Goal: Task Accomplishment & Management: Manage account settings

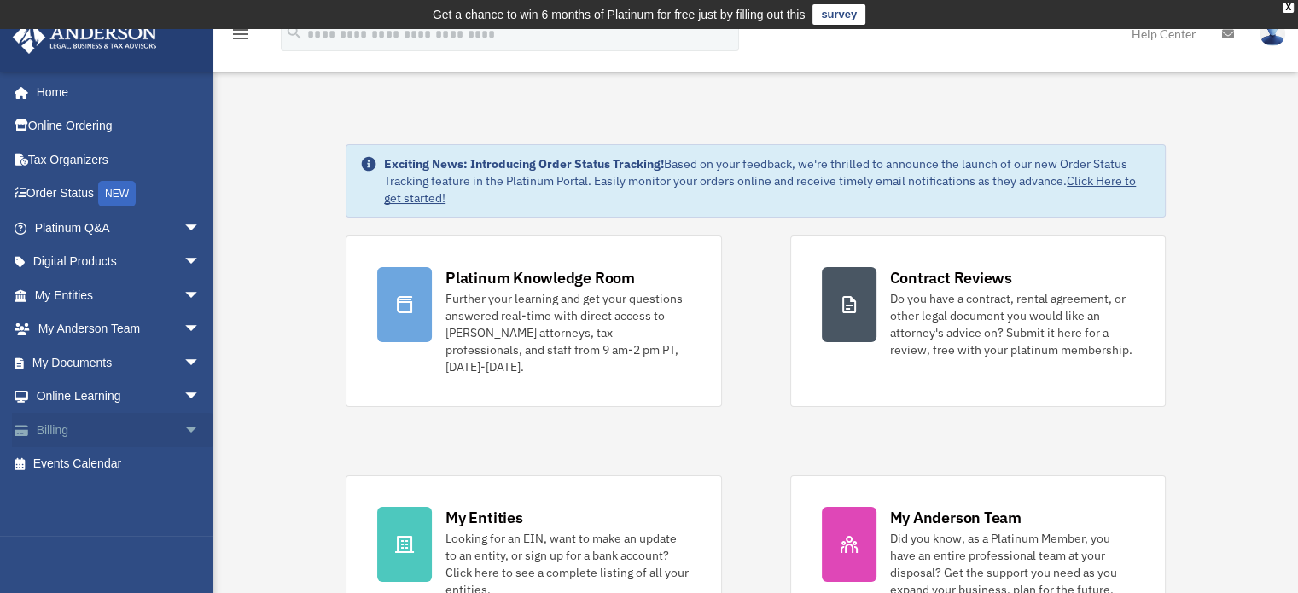
click at [183, 430] on span "arrow_drop_down" at bounding box center [200, 430] width 34 height 35
click at [126, 463] on link "$ Open Invoices" at bounding box center [125, 464] width 202 height 35
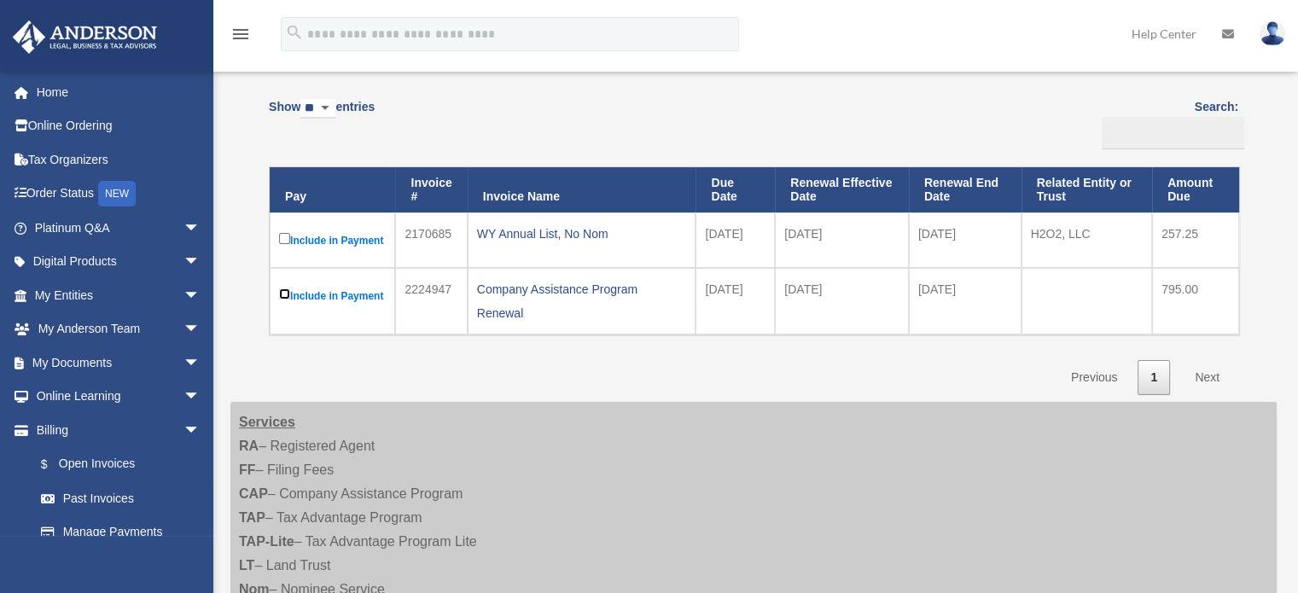
scroll to position [171, 0]
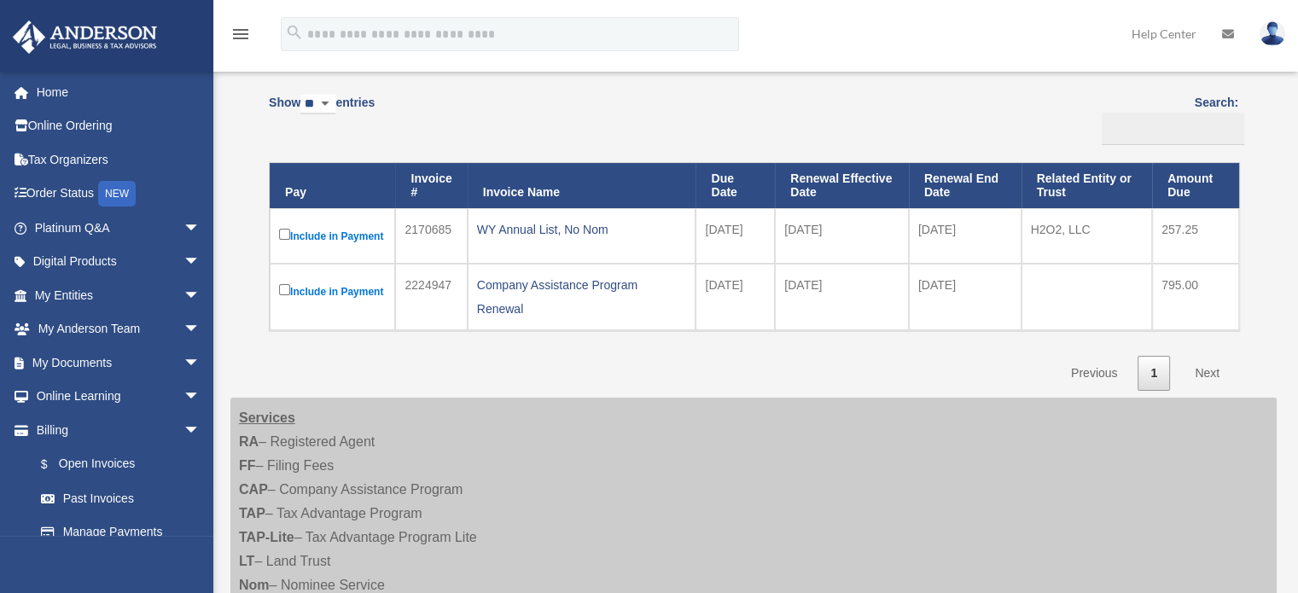
click at [1209, 369] on link "Next" at bounding box center [1207, 373] width 50 height 35
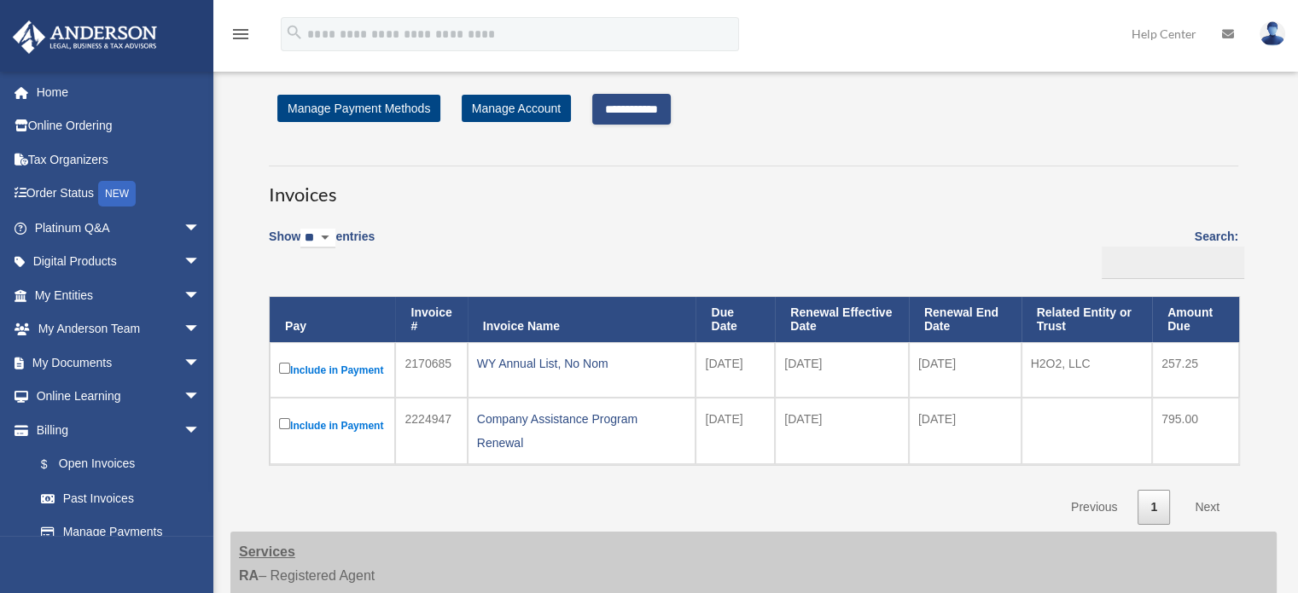
scroll to position [0, 0]
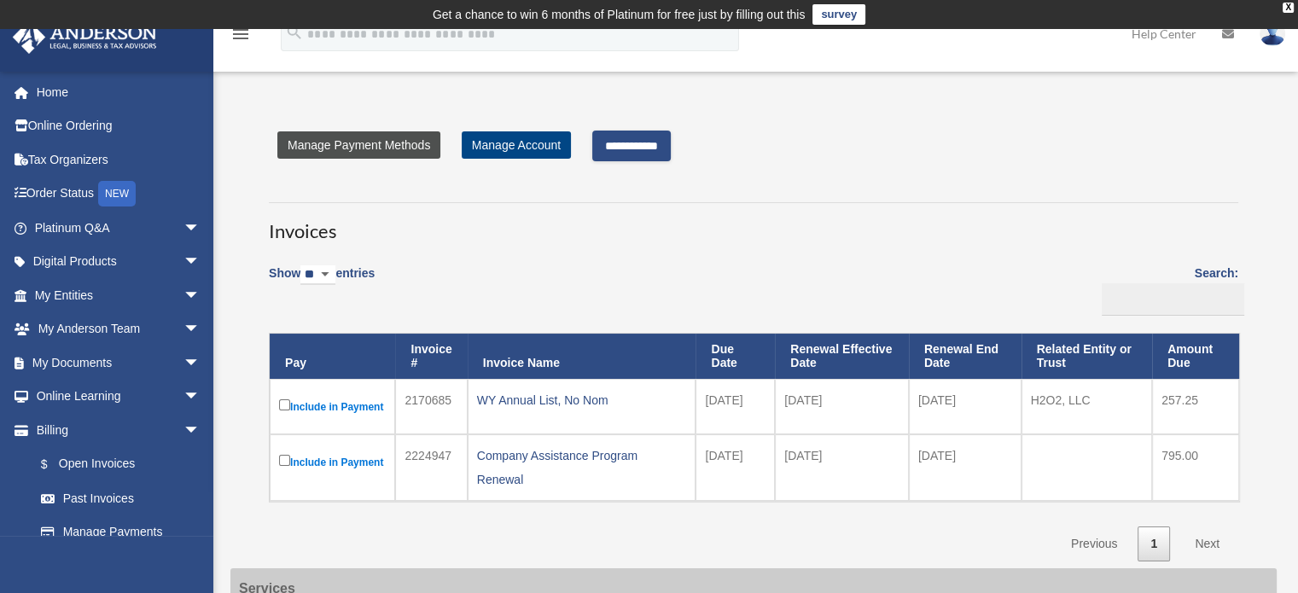
click at [368, 141] on link "Manage Payment Methods" at bounding box center [358, 144] width 163 height 27
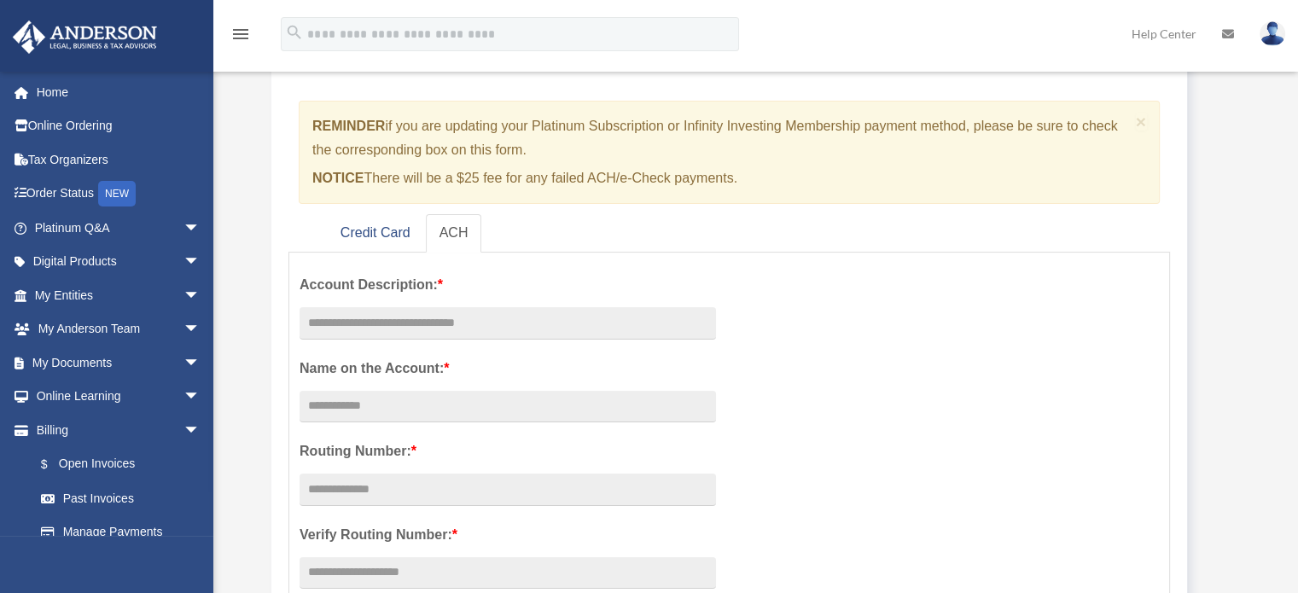
scroll to position [85, 0]
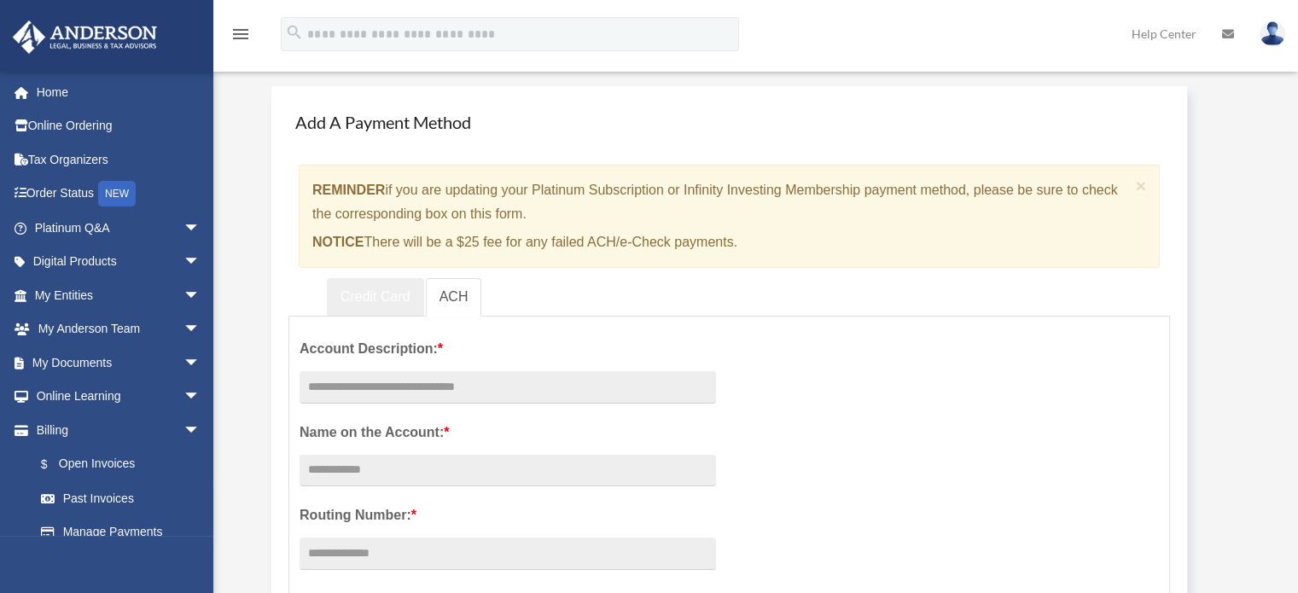
click at [394, 297] on link "Credit Card" at bounding box center [375, 297] width 97 height 38
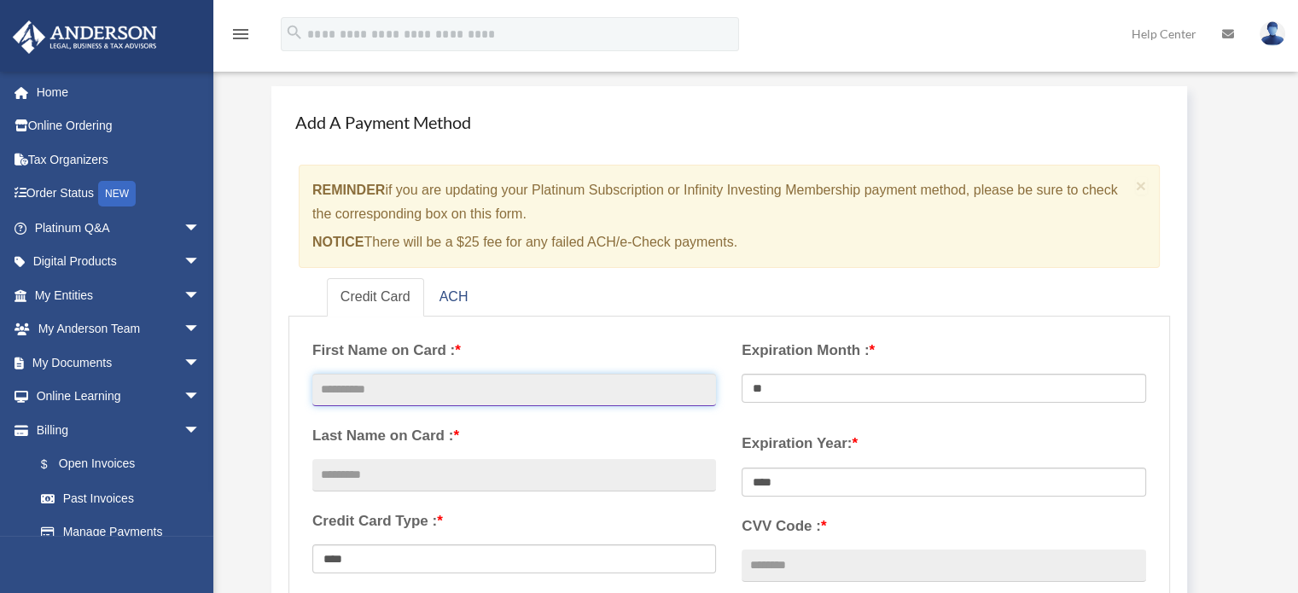
click at [652, 386] on input "text" at bounding box center [514, 390] width 404 height 32
type input "*****"
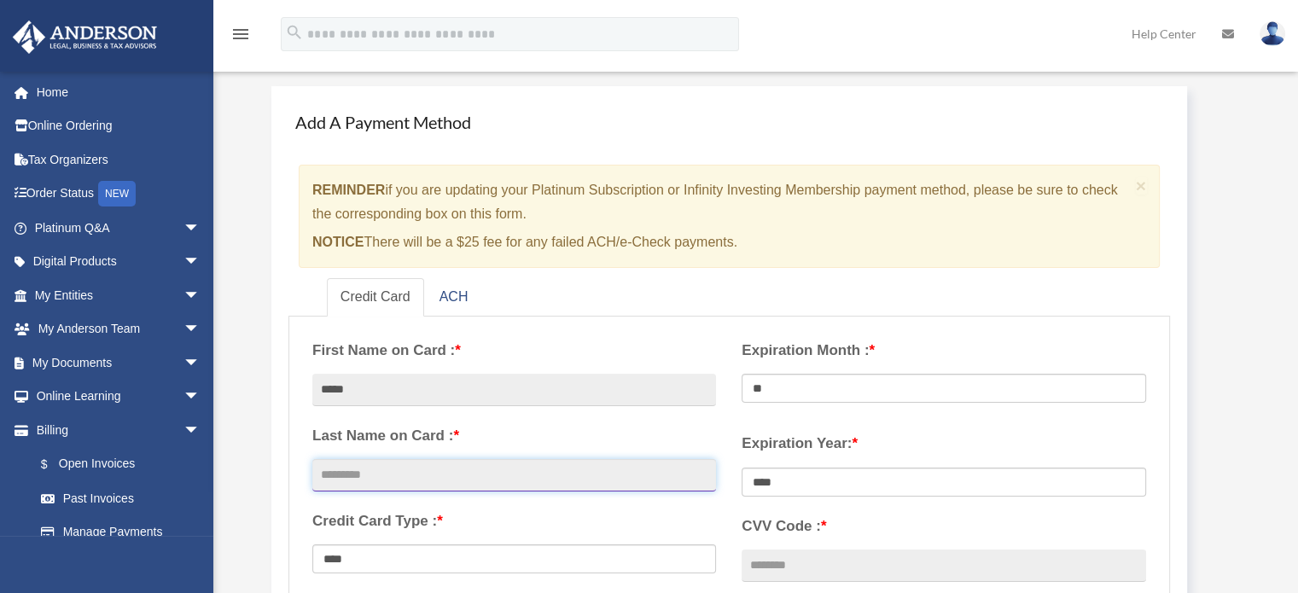
type input "*****"
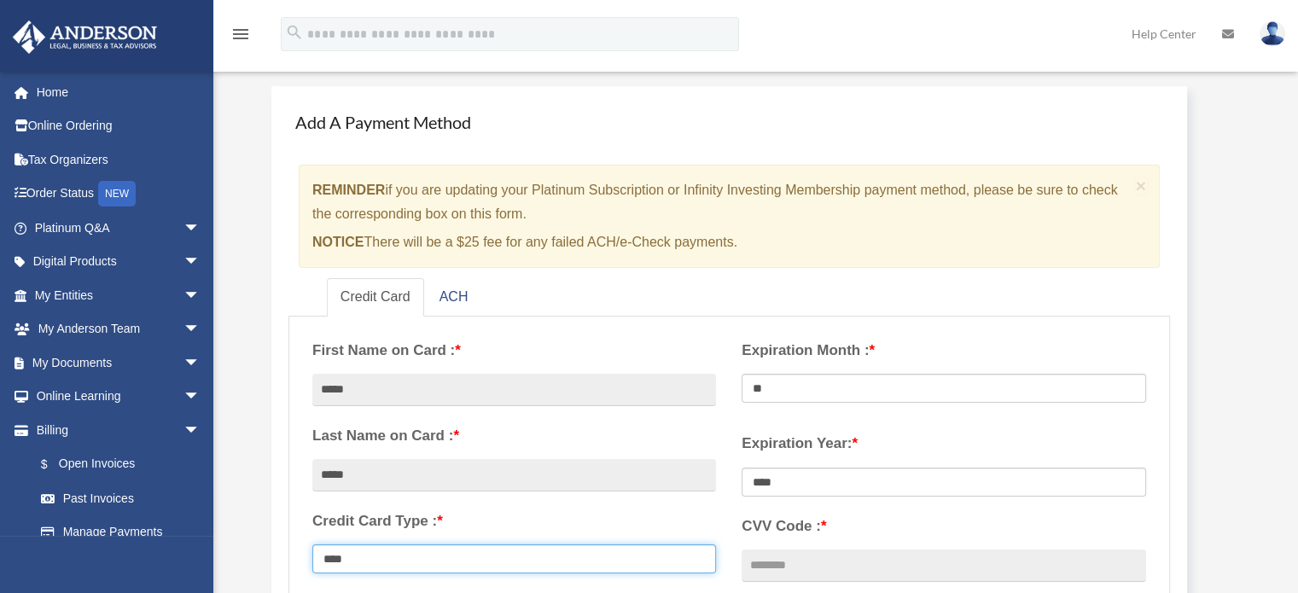
select select "****"
type input "**********"
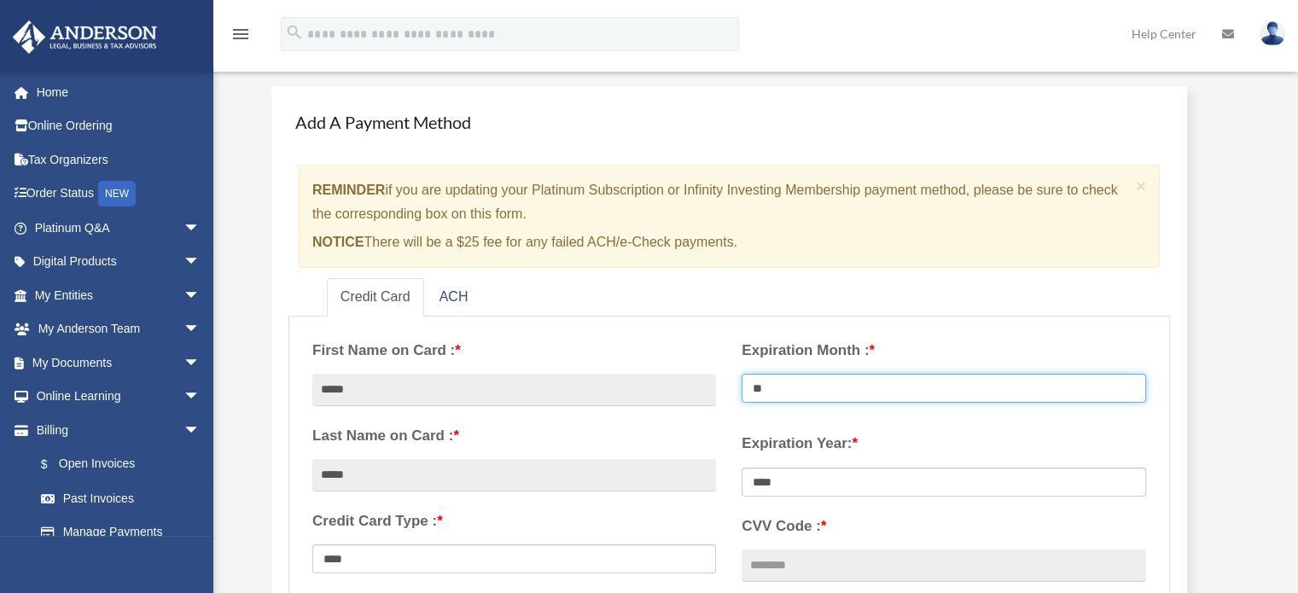
select select "**"
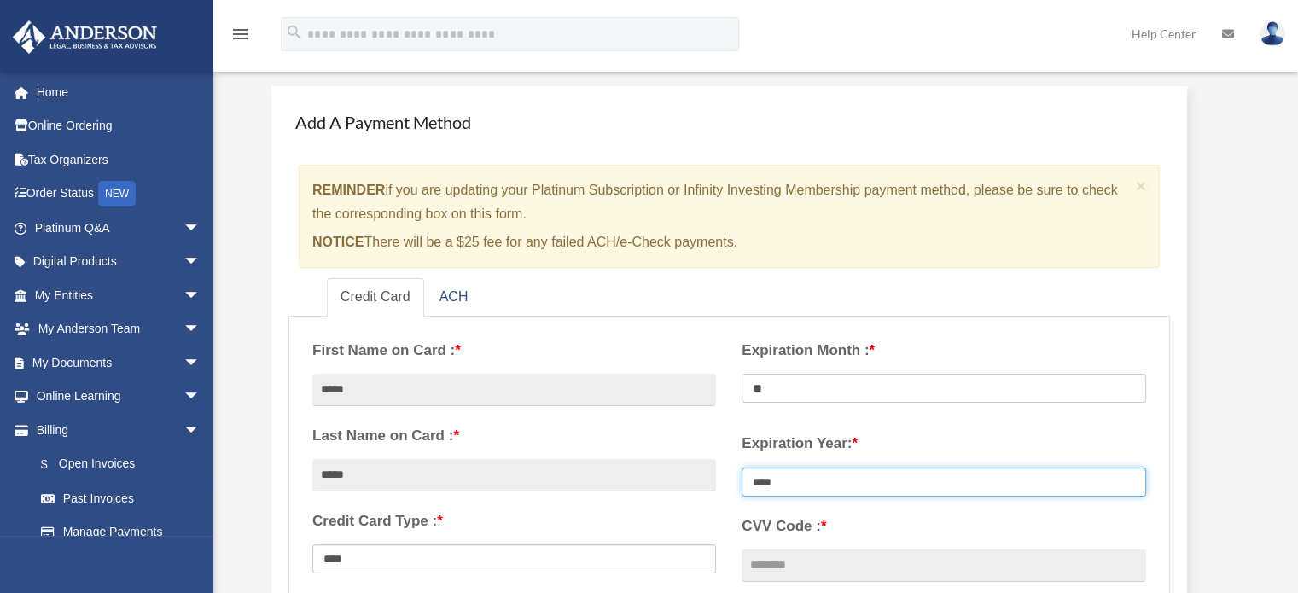
select select "****"
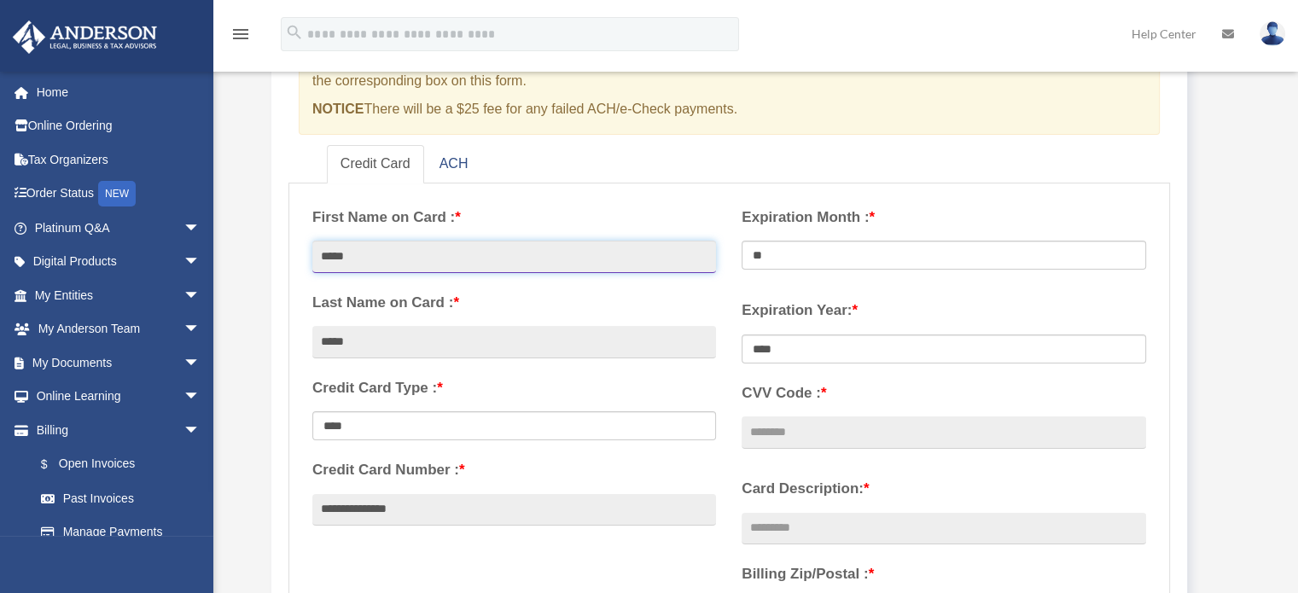
scroll to position [256, 0]
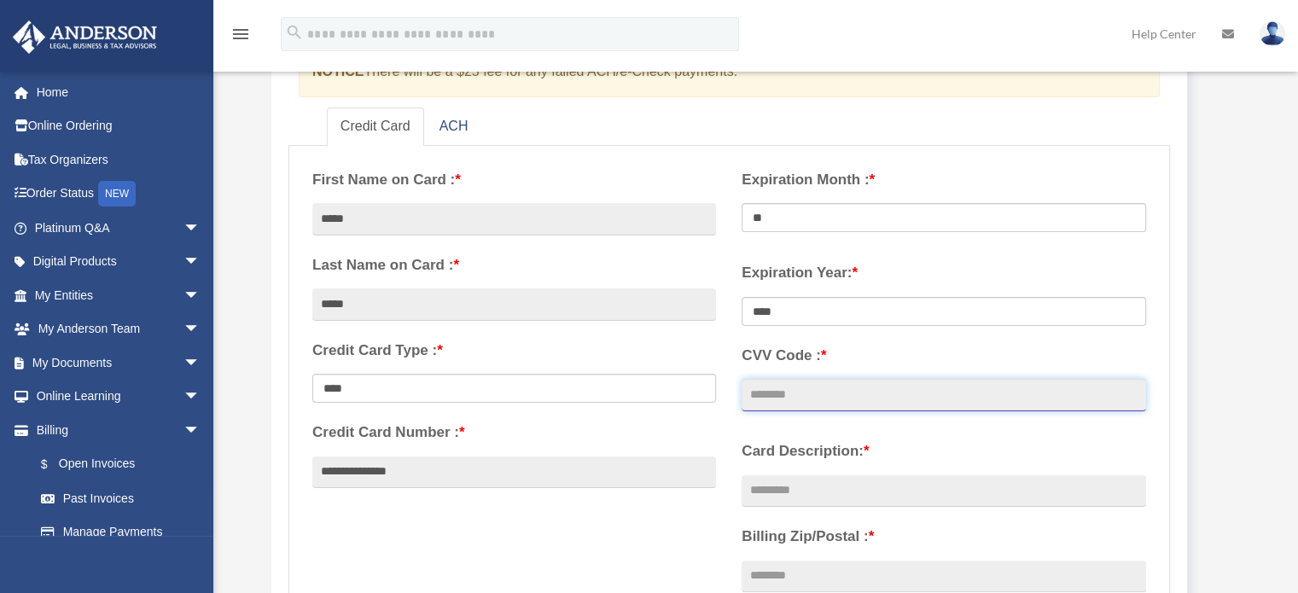
click at [839, 400] on input "CVV Code : *" at bounding box center [943, 395] width 404 height 32
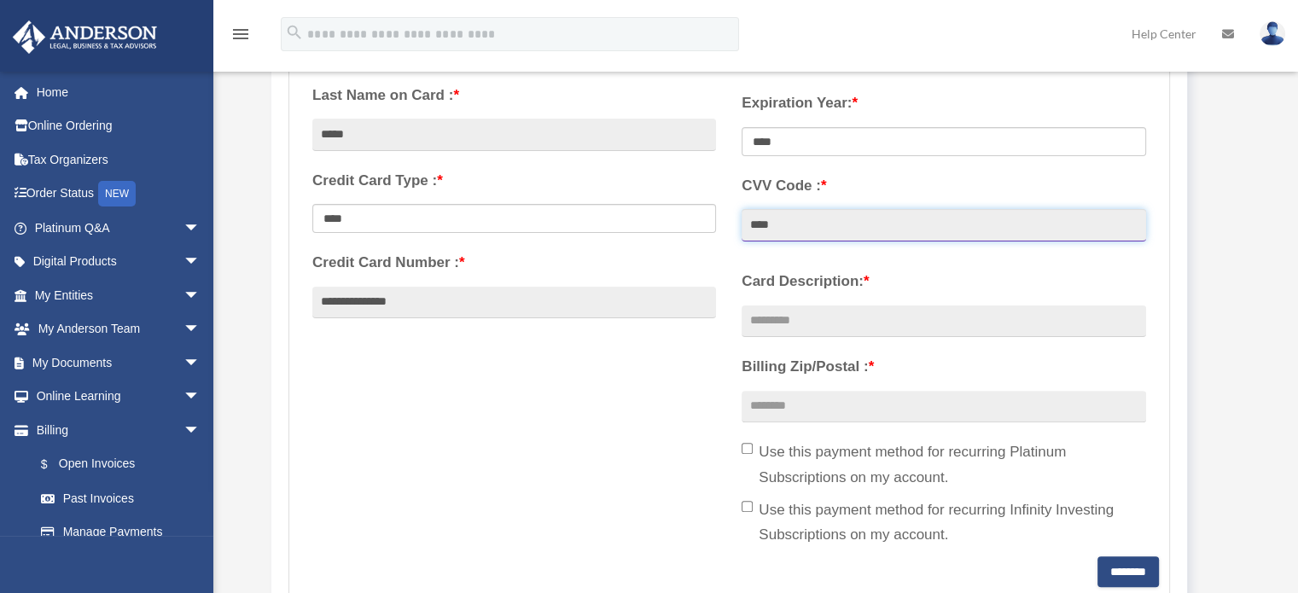
scroll to position [427, 0]
type input "****"
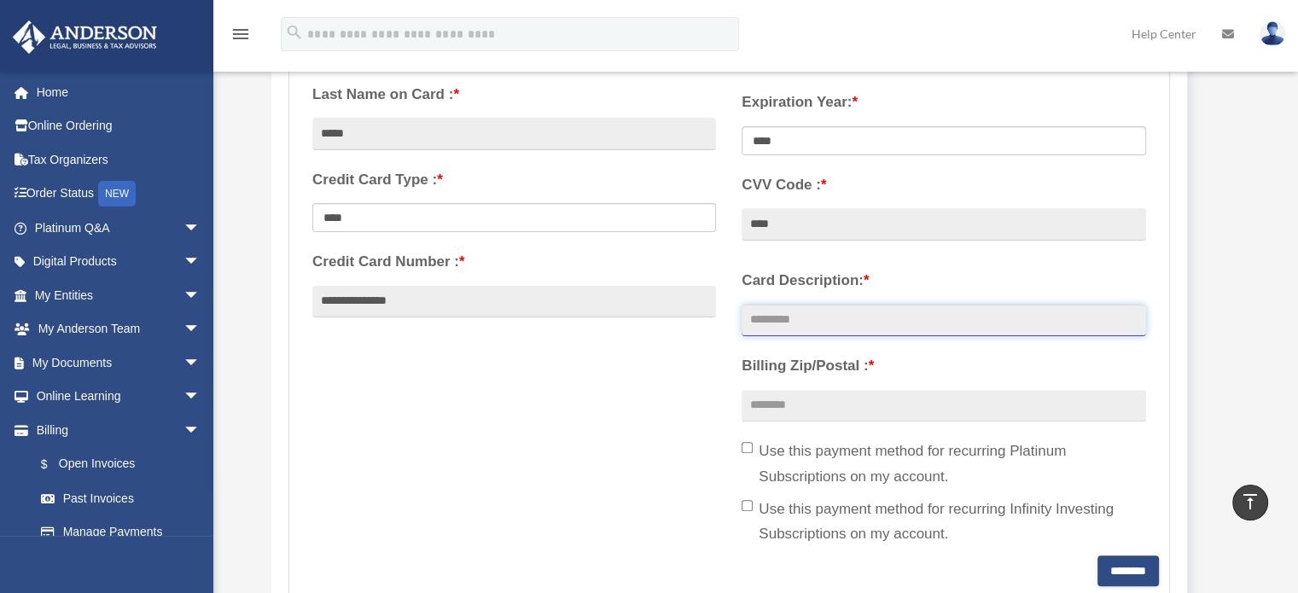
click at [867, 318] on input "Card Description: *" at bounding box center [943, 321] width 404 height 32
type input "****"
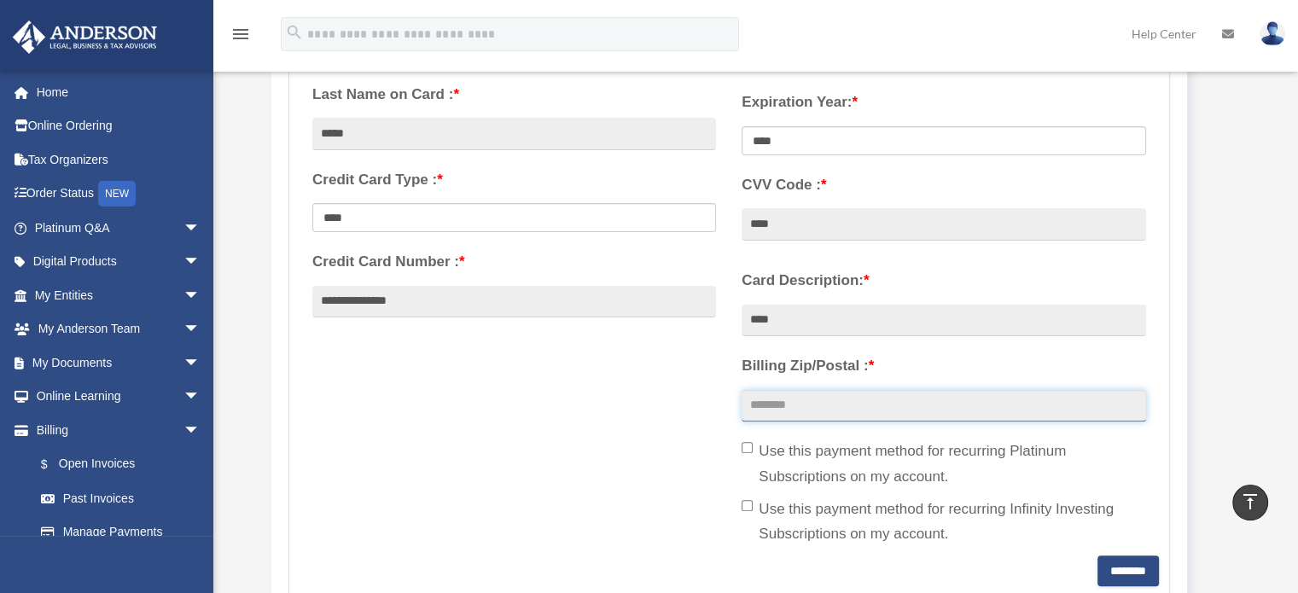
click at [838, 398] on input "Billing Zip/Postal : *" at bounding box center [943, 406] width 404 height 32
type input "*****"
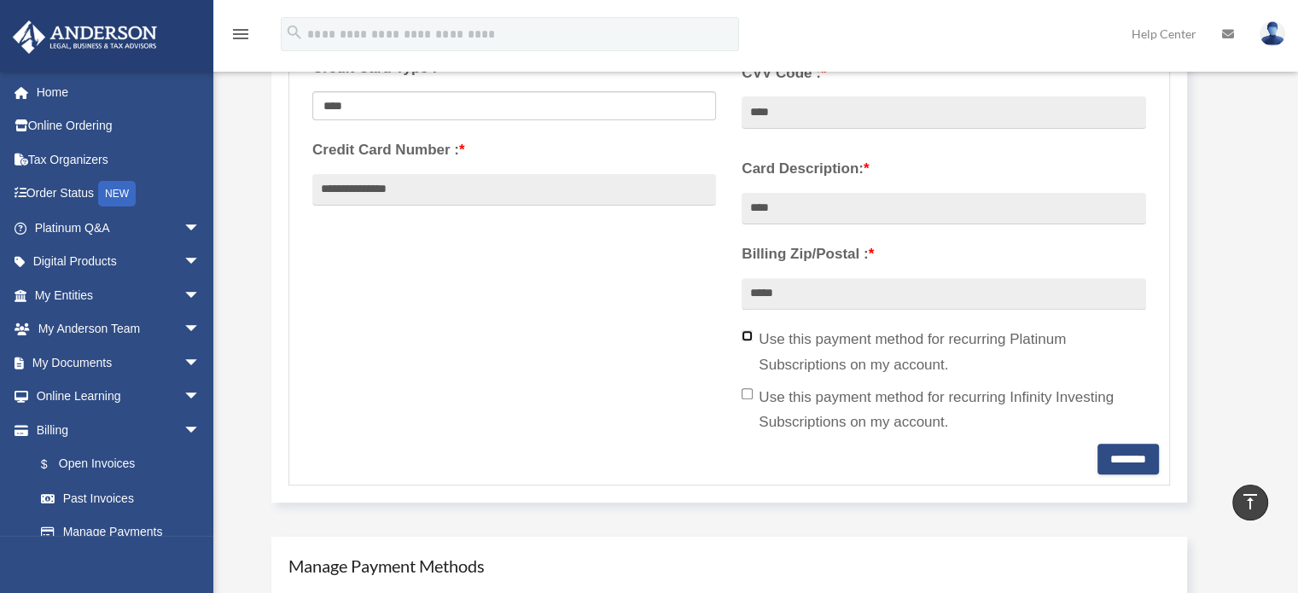
scroll to position [597, 0]
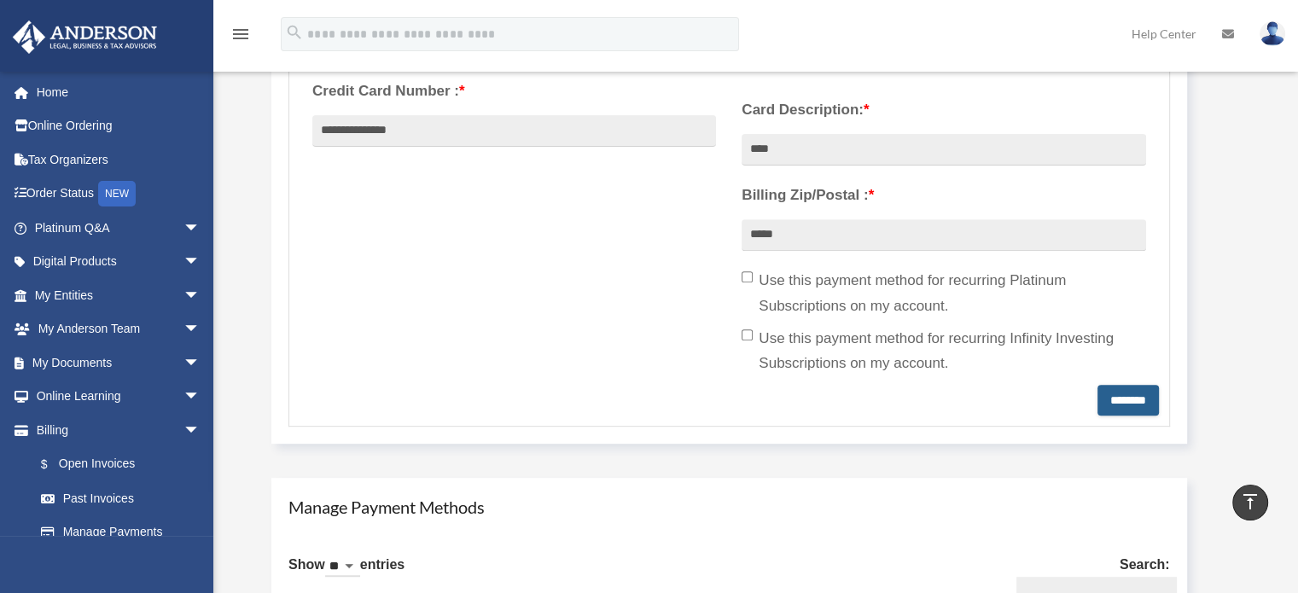
click at [1127, 398] on input "********" at bounding box center [1127, 400] width 61 height 31
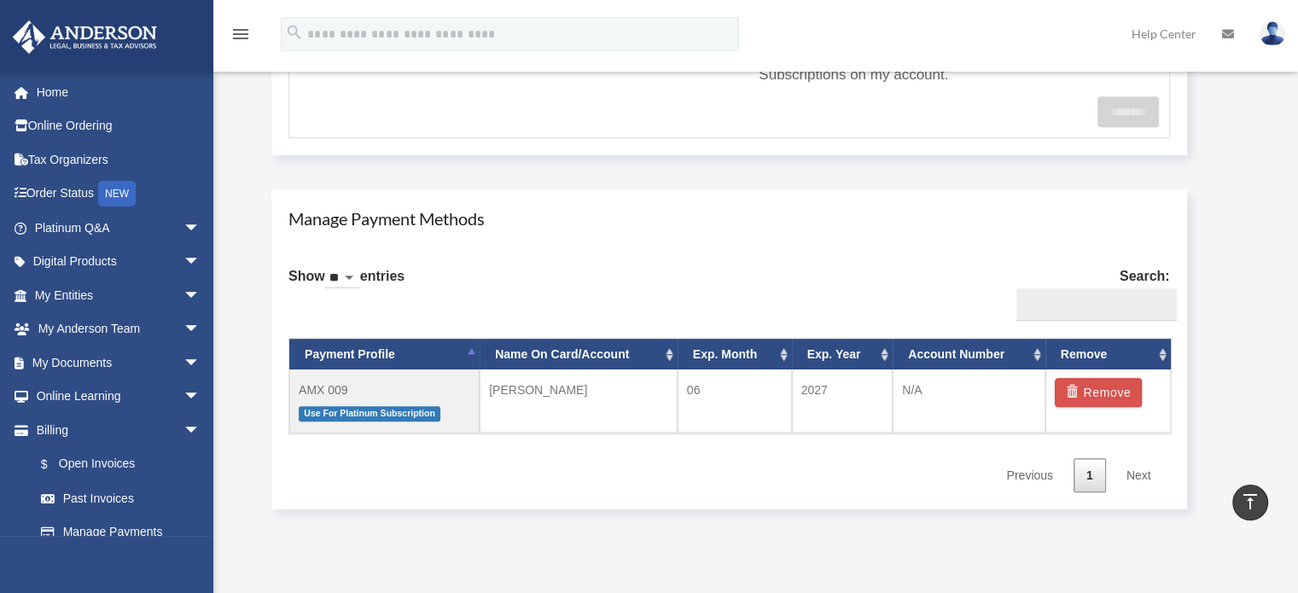
scroll to position [938, 0]
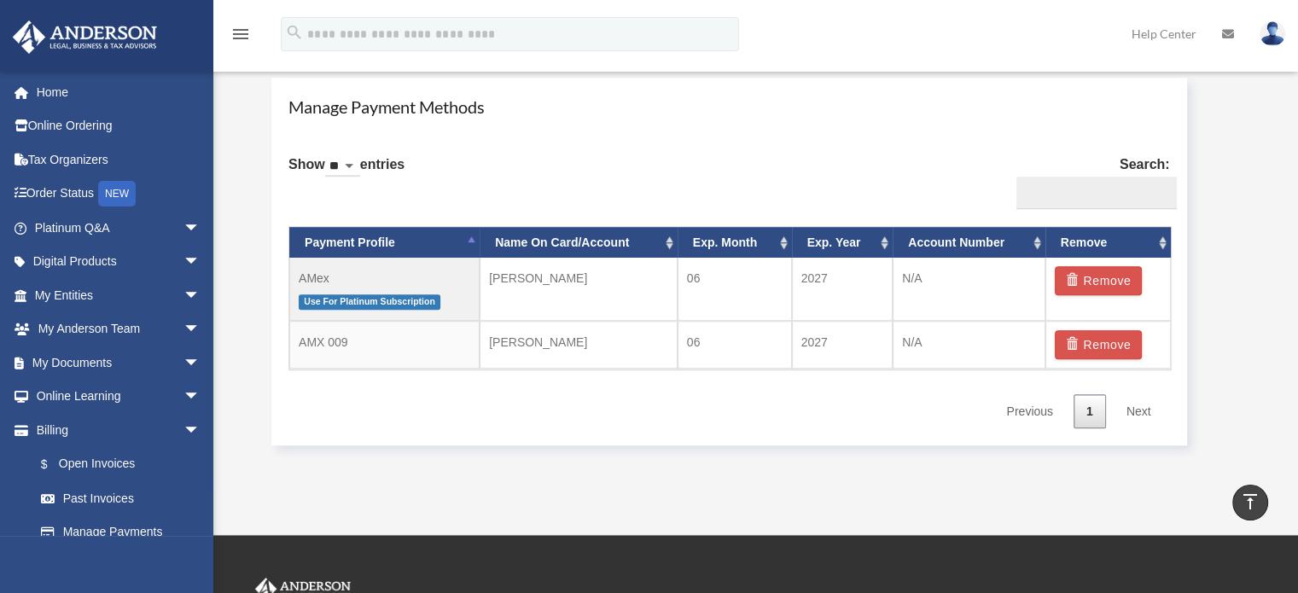
scroll to position [1024, 0]
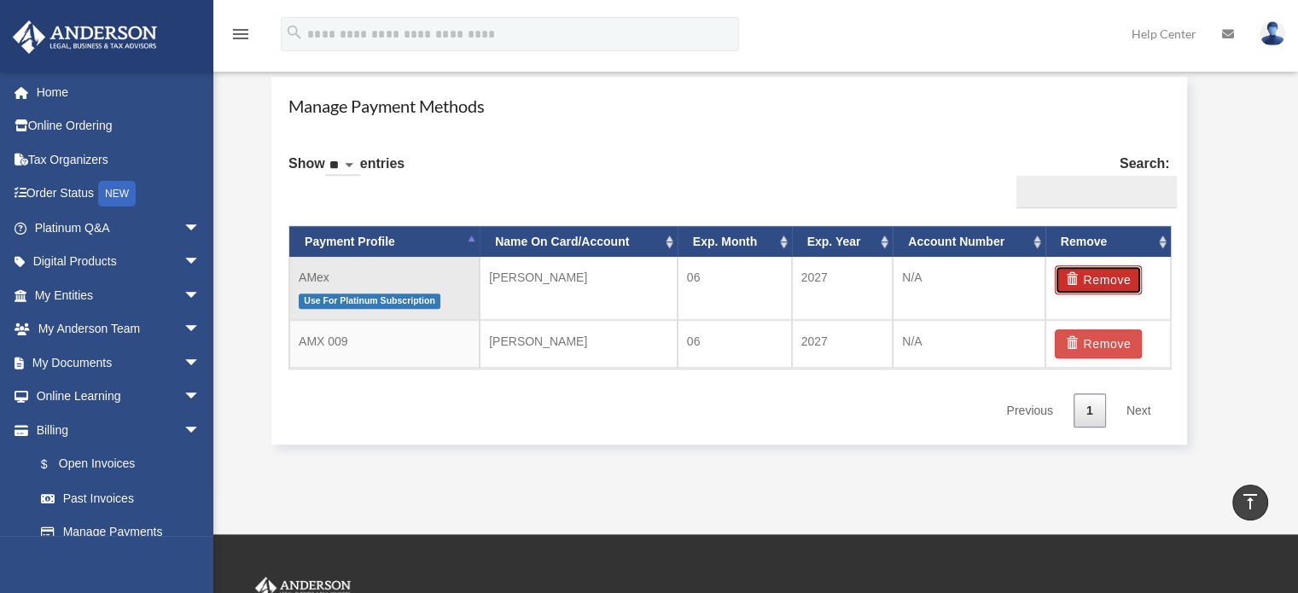
click at [1105, 282] on button "Remove" at bounding box center [1098, 279] width 88 height 29
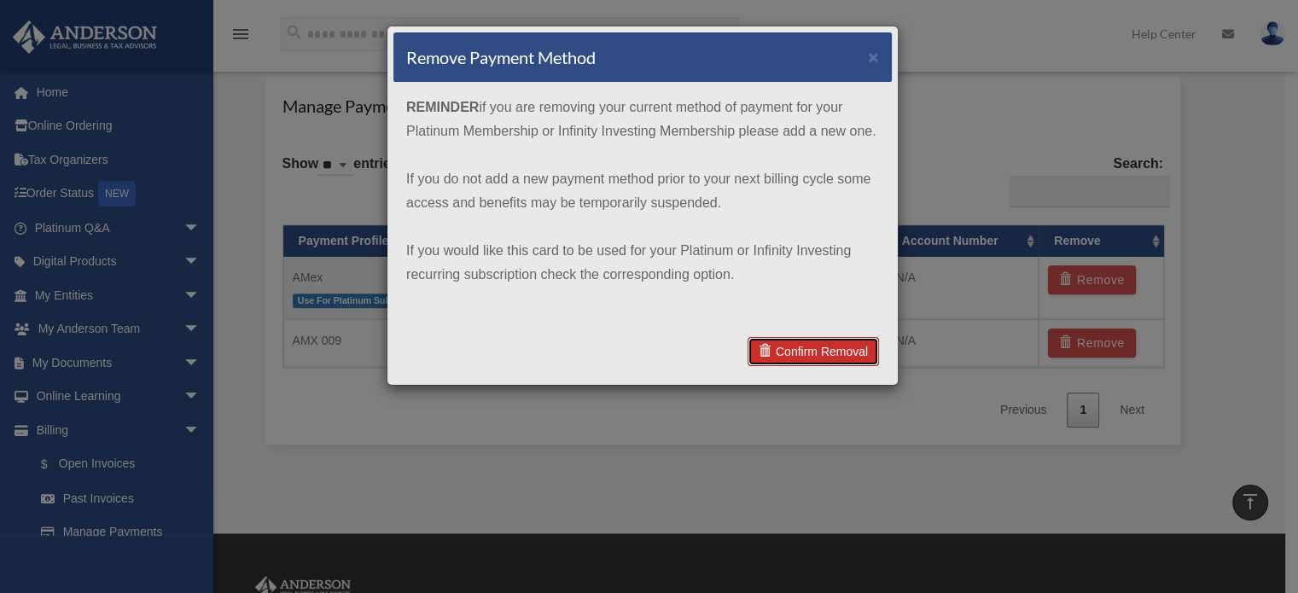
click at [839, 346] on link "Confirm Removal" at bounding box center [812, 351] width 131 height 29
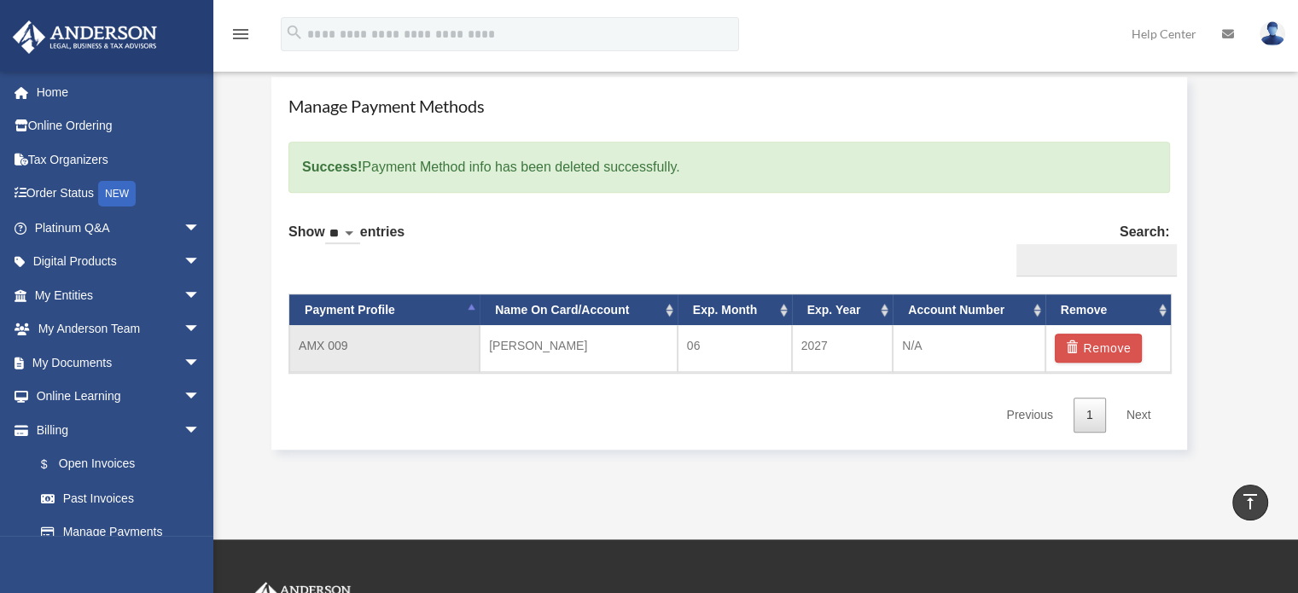
click at [320, 349] on td "AMX 009" at bounding box center [384, 348] width 190 height 47
click at [328, 335] on td "AMX 009" at bounding box center [384, 348] width 190 height 47
click at [1141, 415] on link "Next" at bounding box center [1138, 415] width 50 height 35
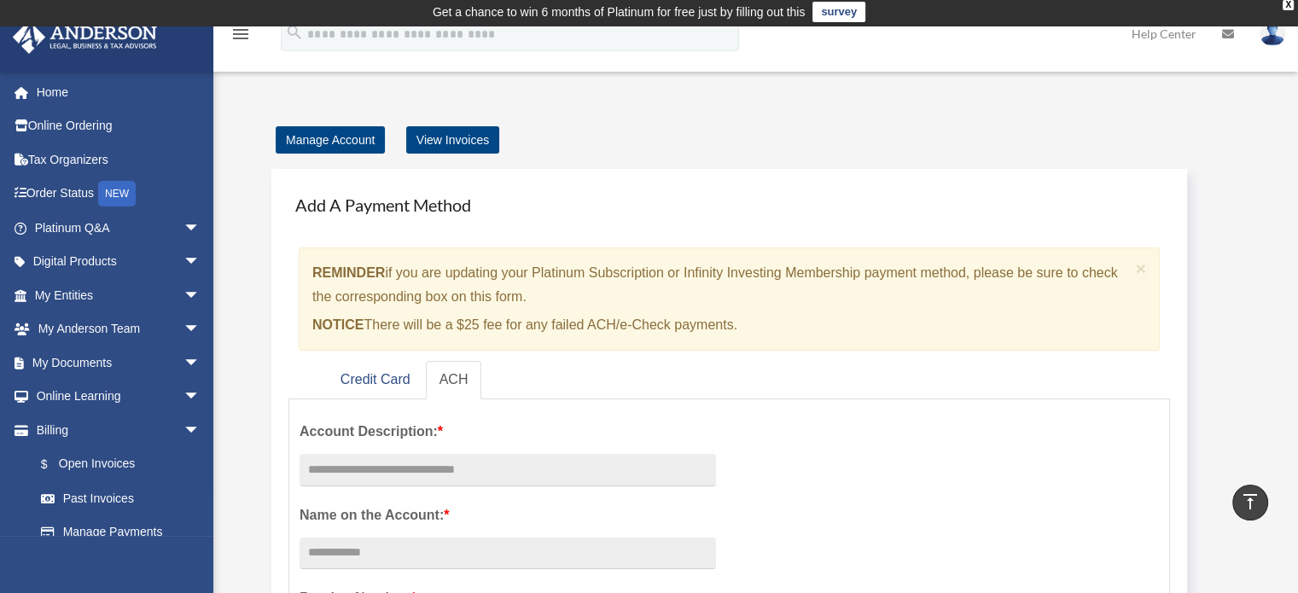
scroll to position [0, 0]
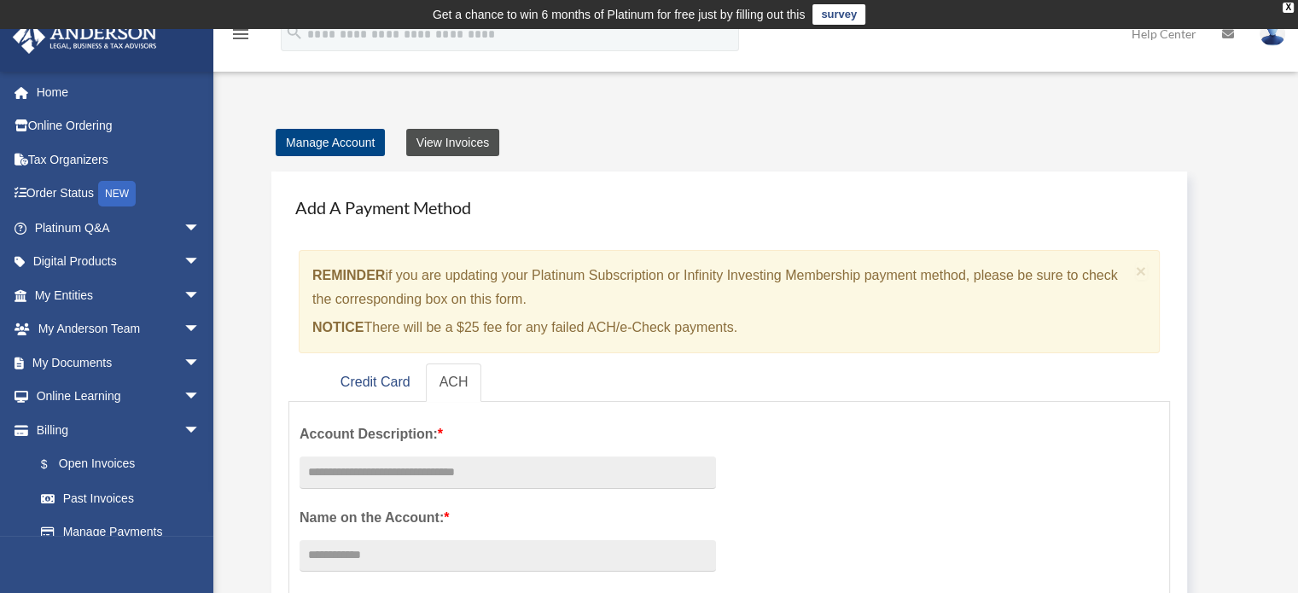
click at [443, 142] on link "View Invoices" at bounding box center [452, 142] width 93 height 27
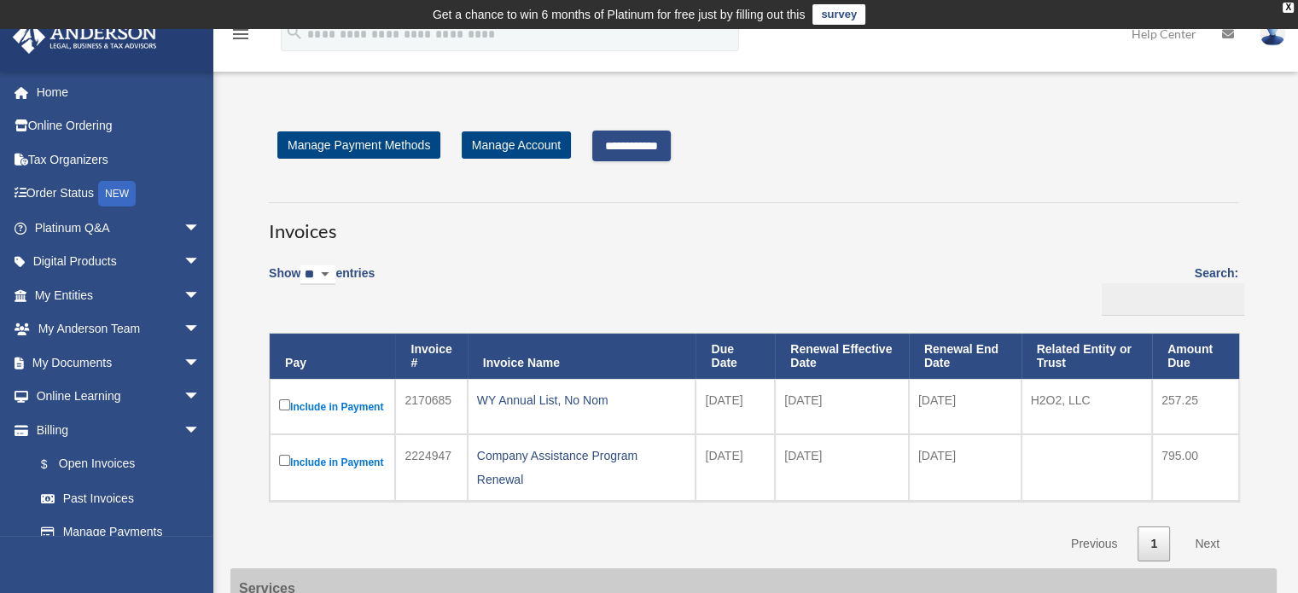
click at [665, 141] on input "**********" at bounding box center [631, 146] width 78 height 31
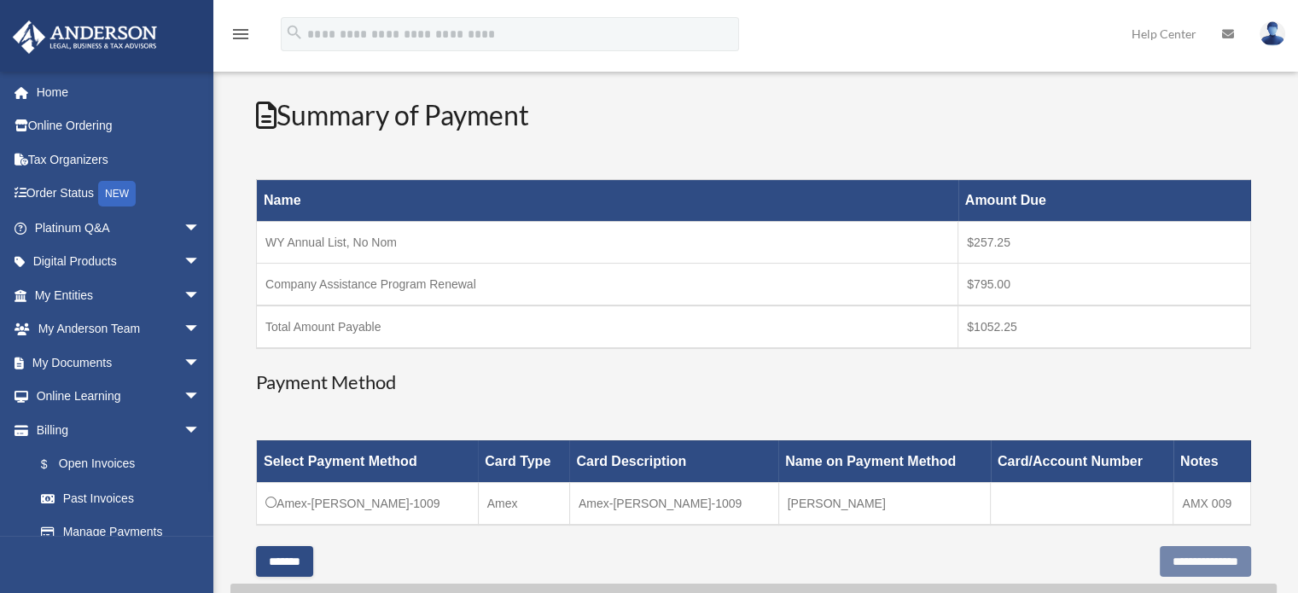
scroll to position [256, 0]
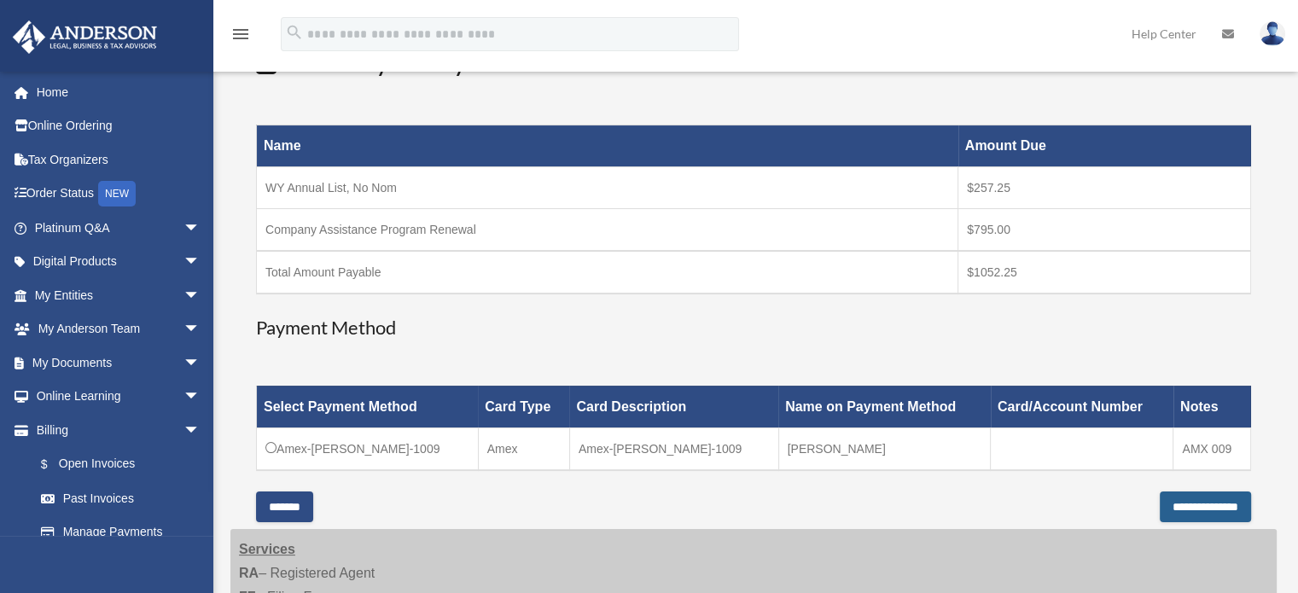
click at [1182, 502] on input "**********" at bounding box center [1204, 506] width 91 height 31
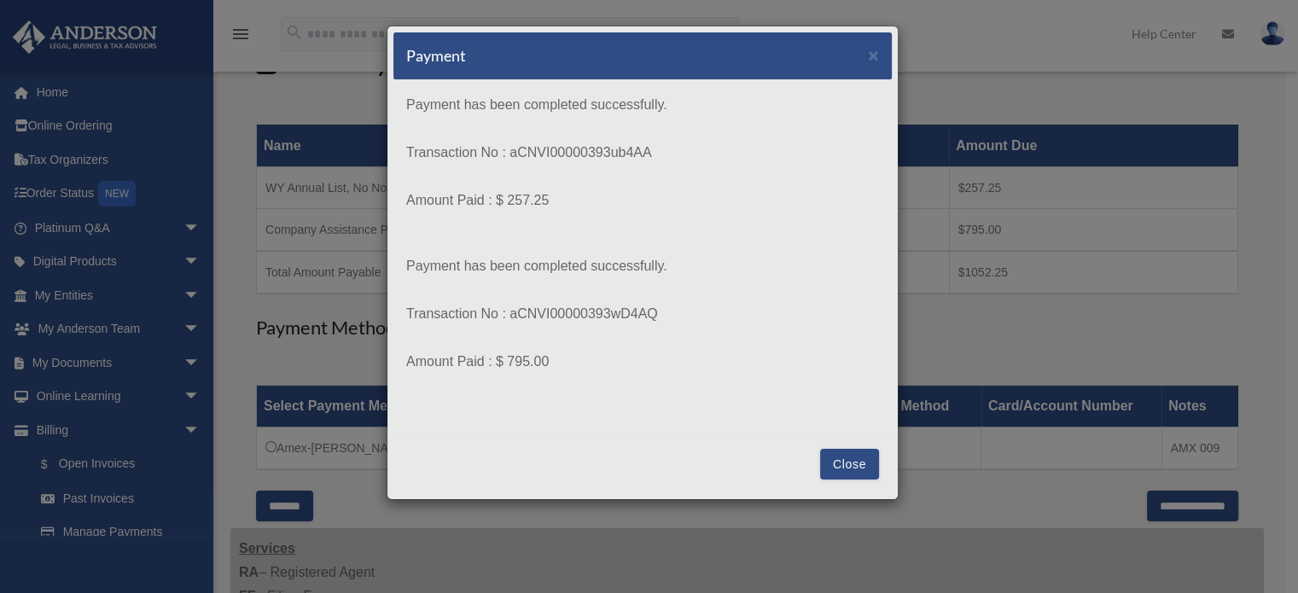
click at [849, 461] on button "Close" at bounding box center [849, 464] width 59 height 31
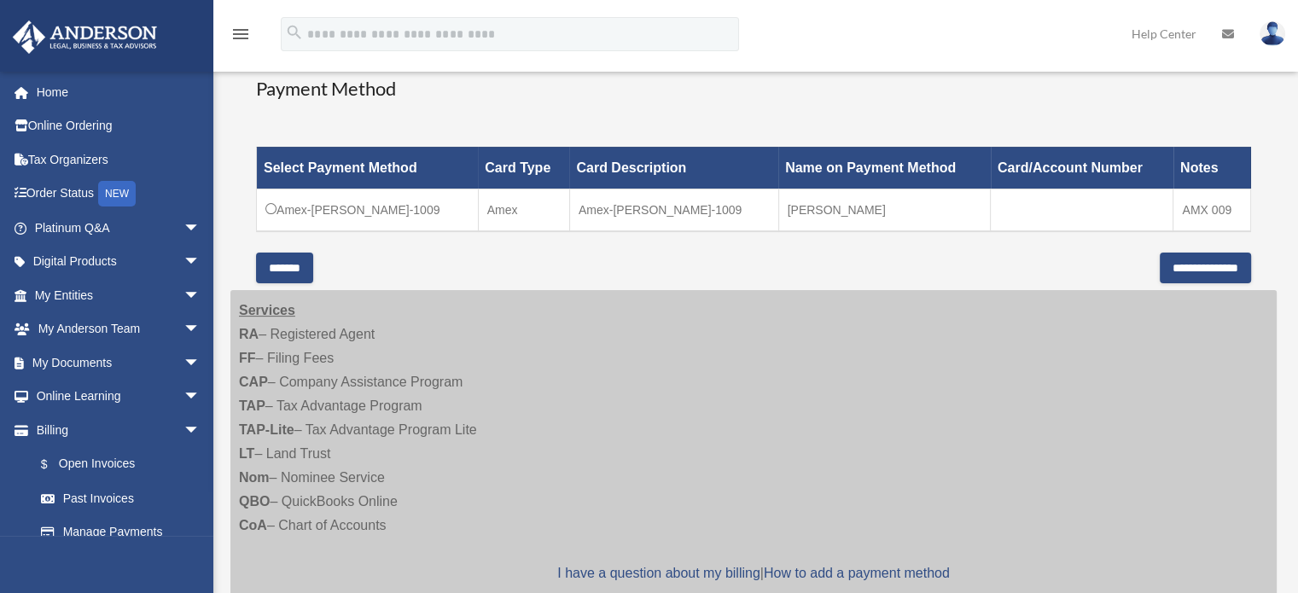
scroll to position [512, 0]
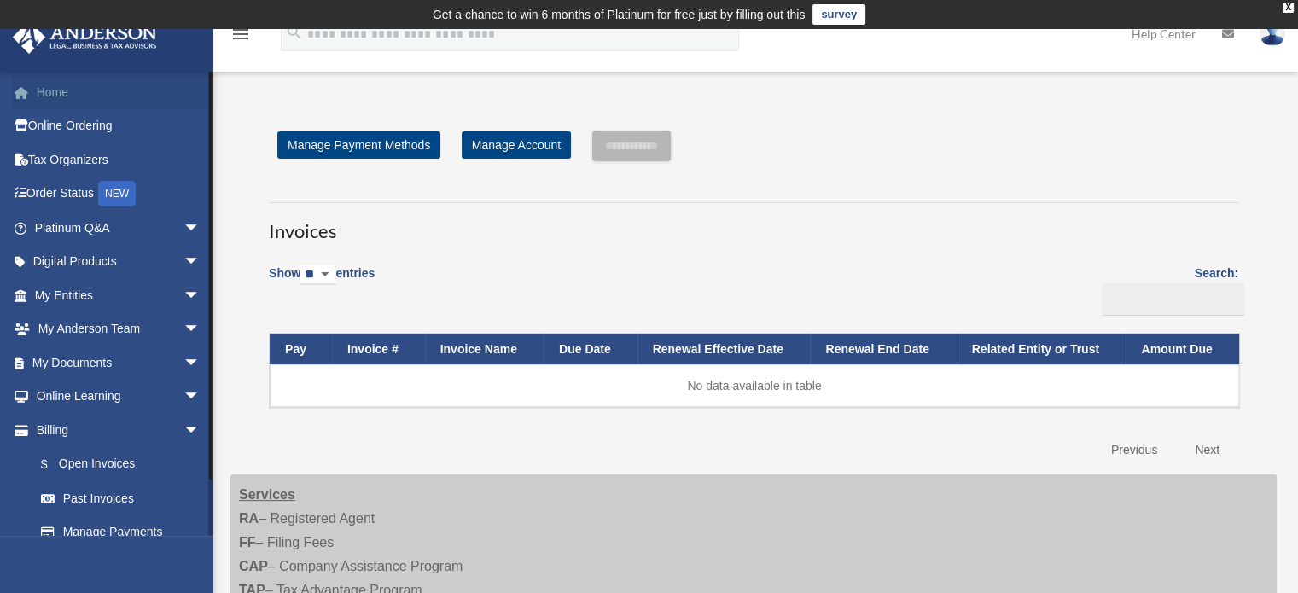
click at [57, 93] on link "Home" at bounding box center [119, 92] width 214 height 34
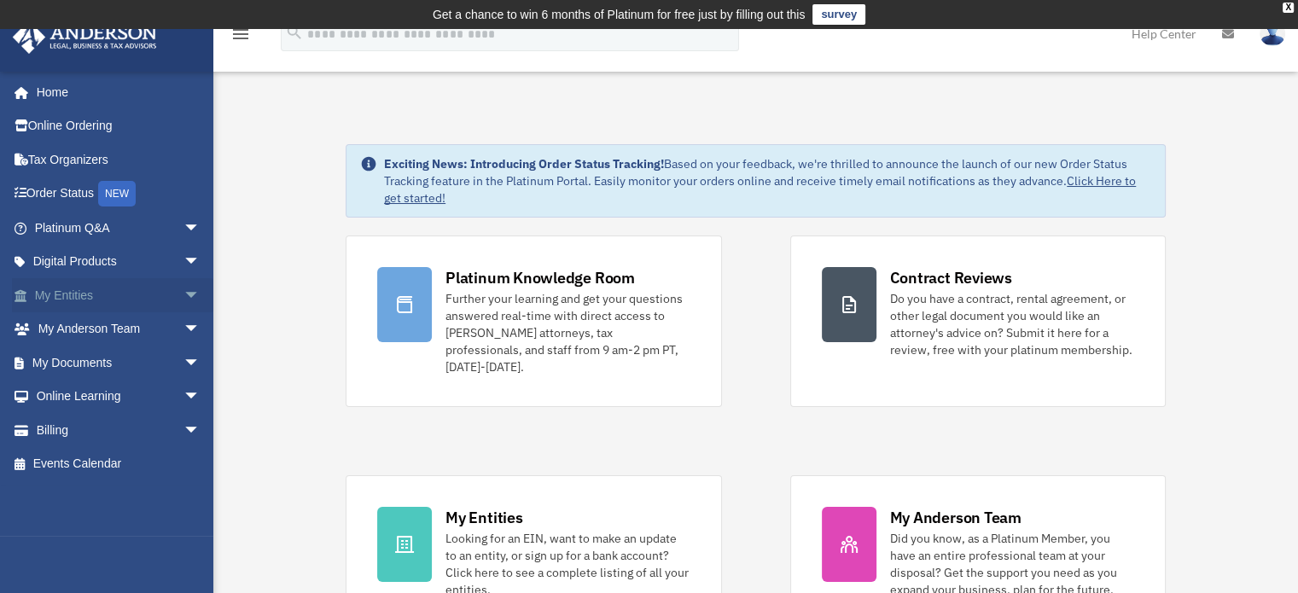
click at [183, 299] on span "arrow_drop_down" at bounding box center [200, 295] width 34 height 35
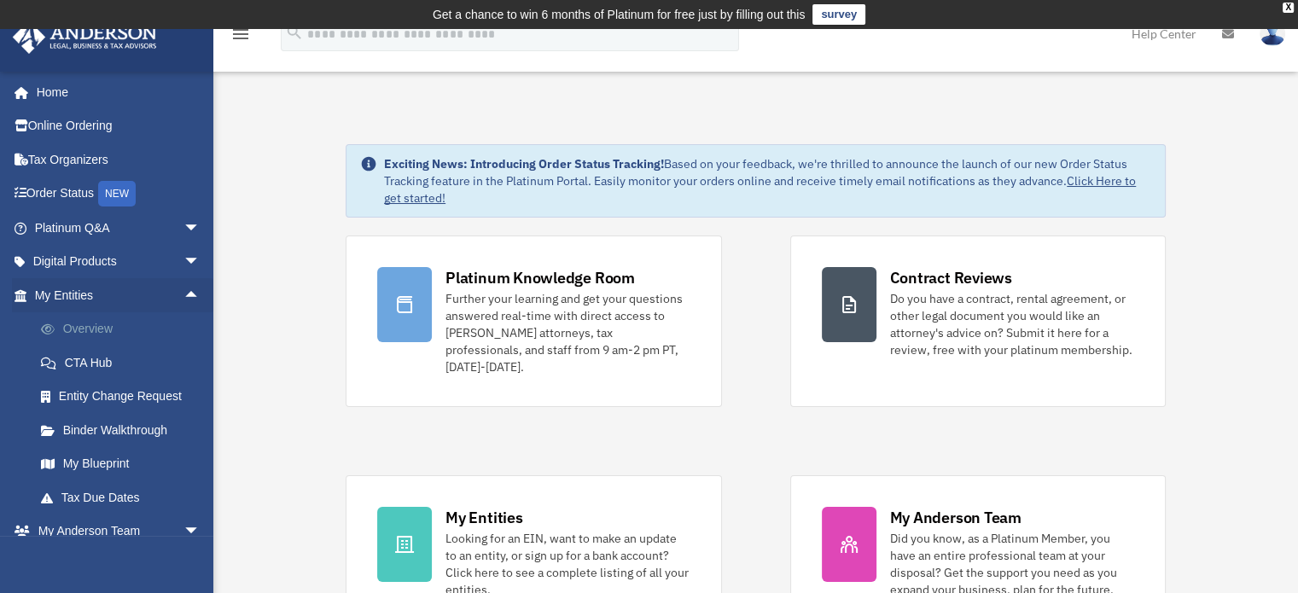
click at [126, 326] on link "Overview" at bounding box center [125, 329] width 202 height 34
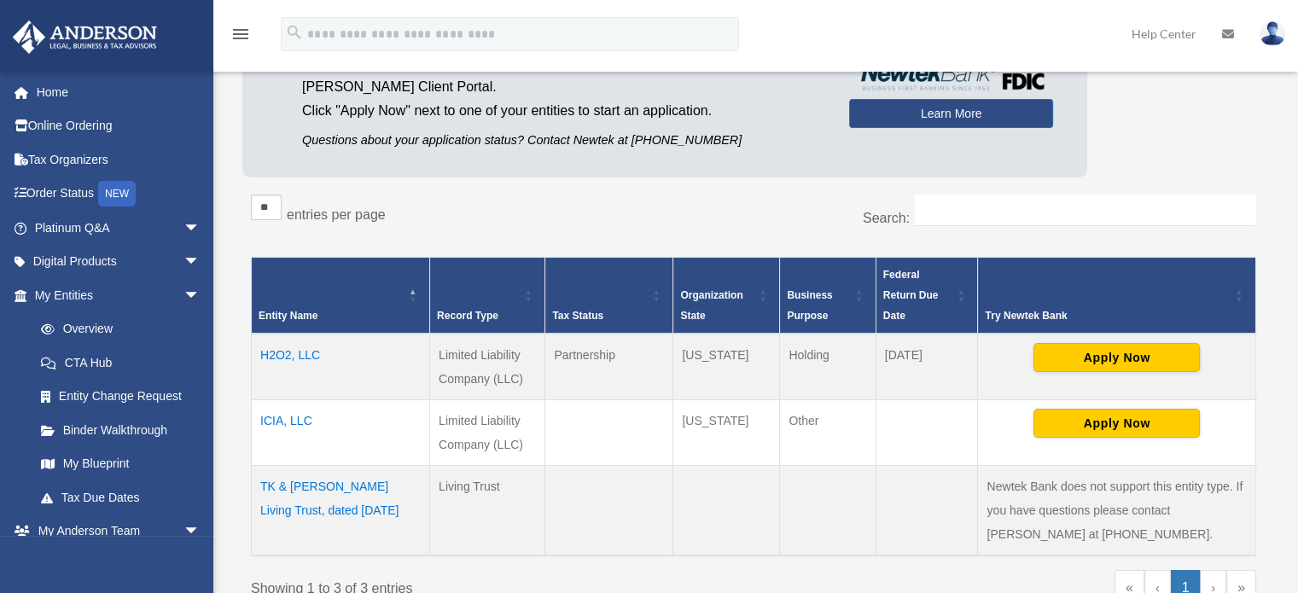
scroll to position [199, 0]
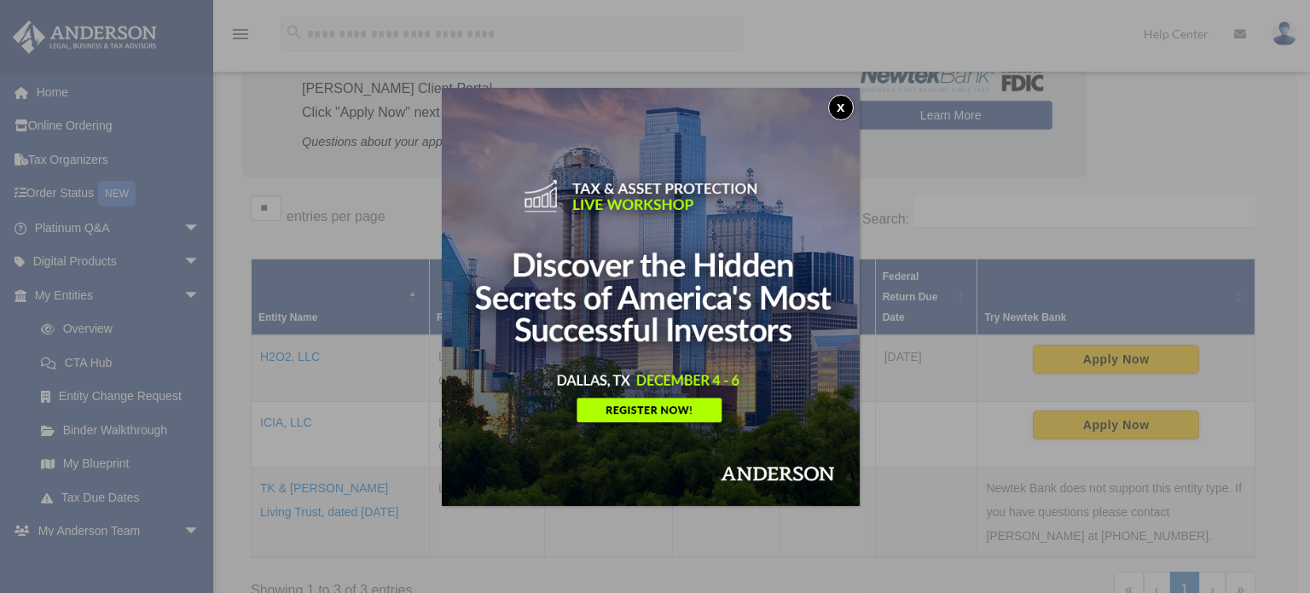
click at [854, 107] on button "x" at bounding box center [841, 108] width 26 height 26
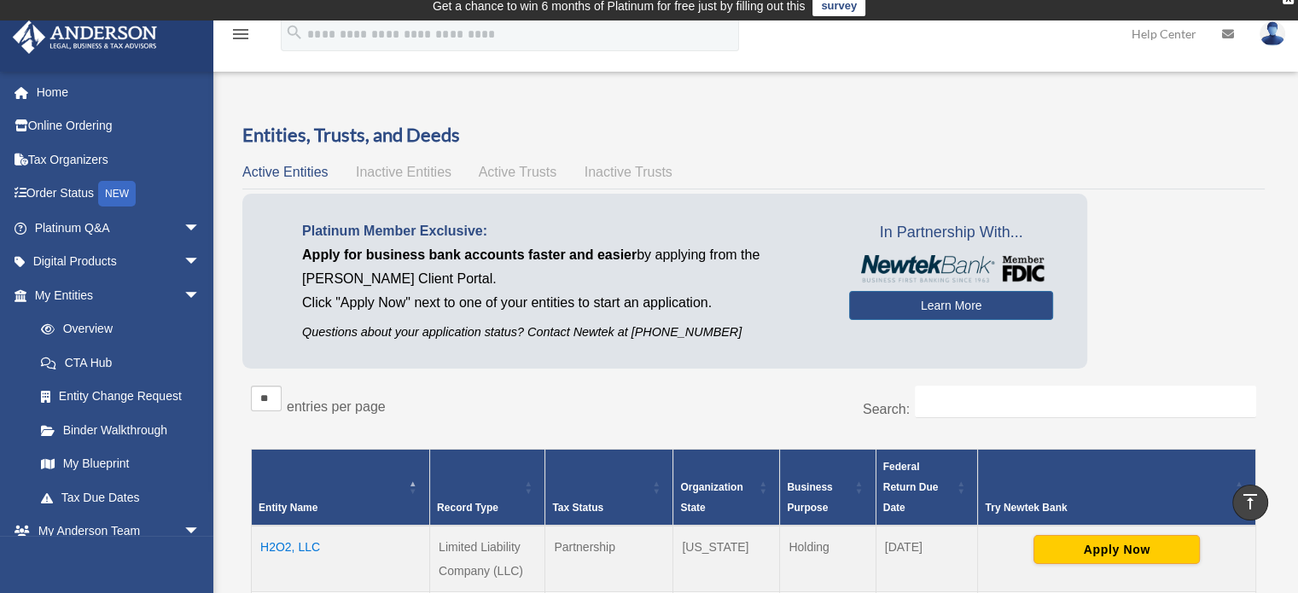
scroll to position [0, 0]
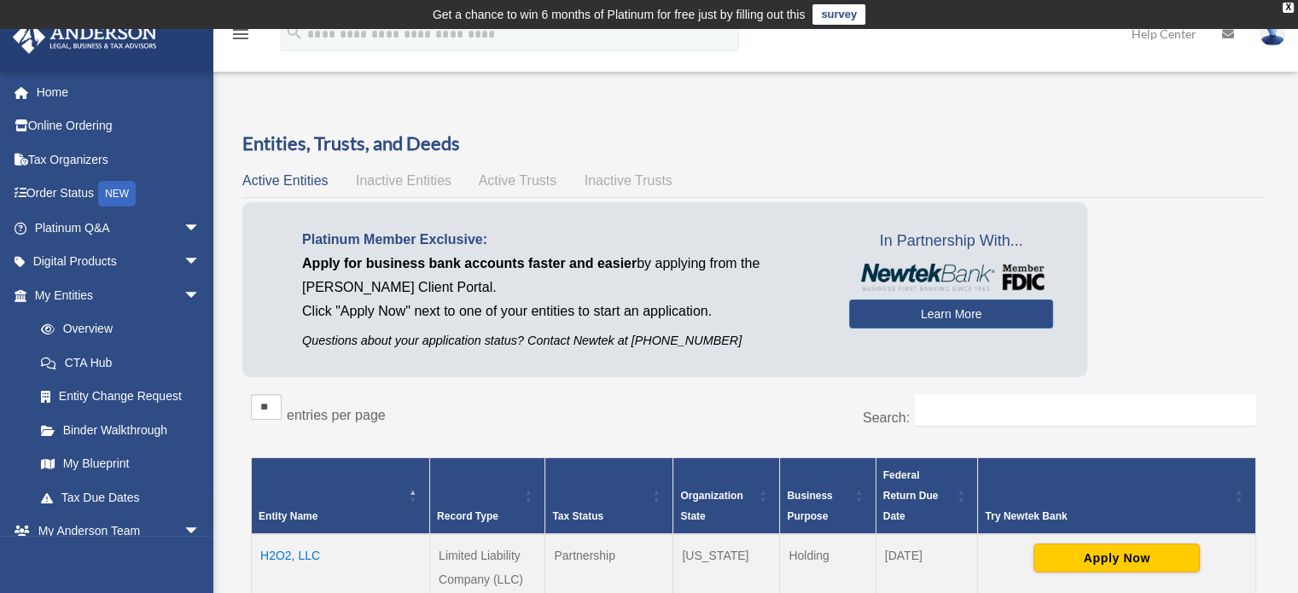
click at [503, 181] on span "Active Trusts" at bounding box center [518, 180] width 78 height 15
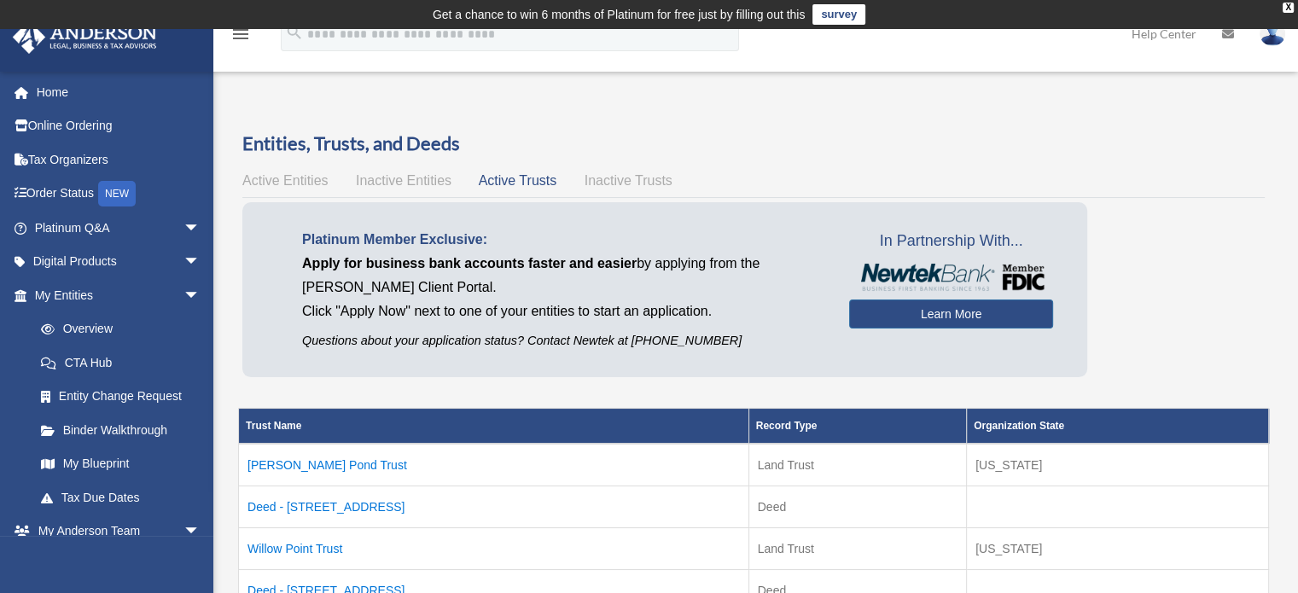
click at [312, 177] on span "Active Entities" at bounding box center [284, 180] width 85 height 15
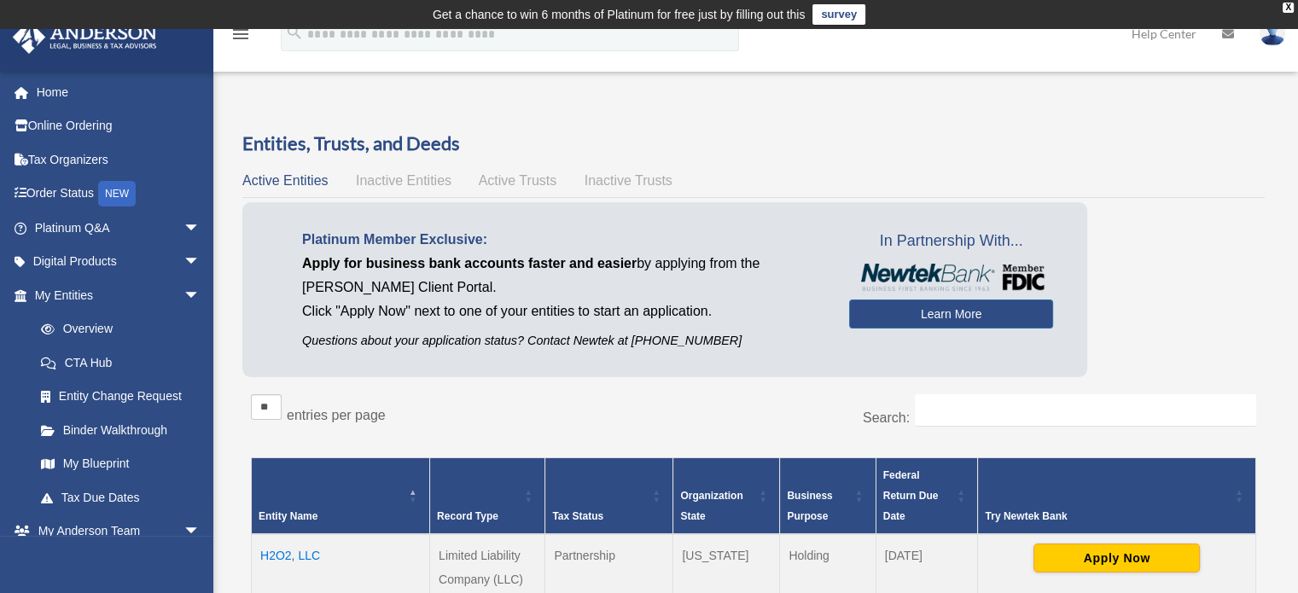
click at [1270, 38] on img at bounding box center [1272, 33] width 26 height 25
click at [1172, 35] on link "Help Center" at bounding box center [1163, 33] width 90 height 67
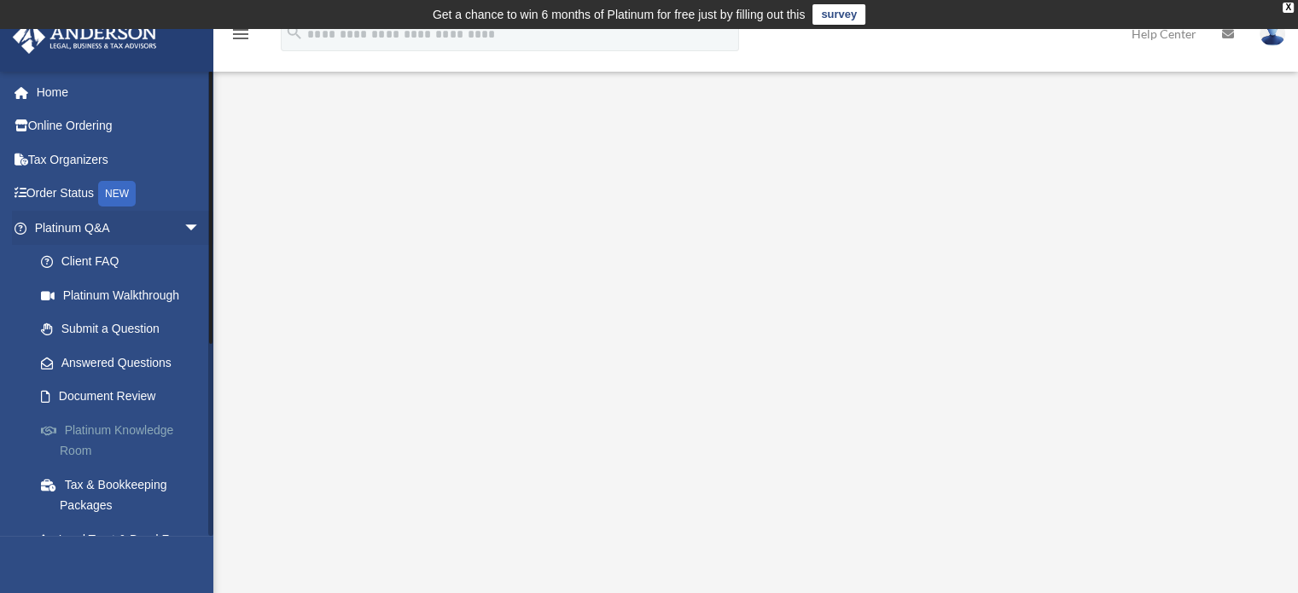
click at [166, 427] on link "Platinum Knowledge Room" at bounding box center [125, 440] width 202 height 55
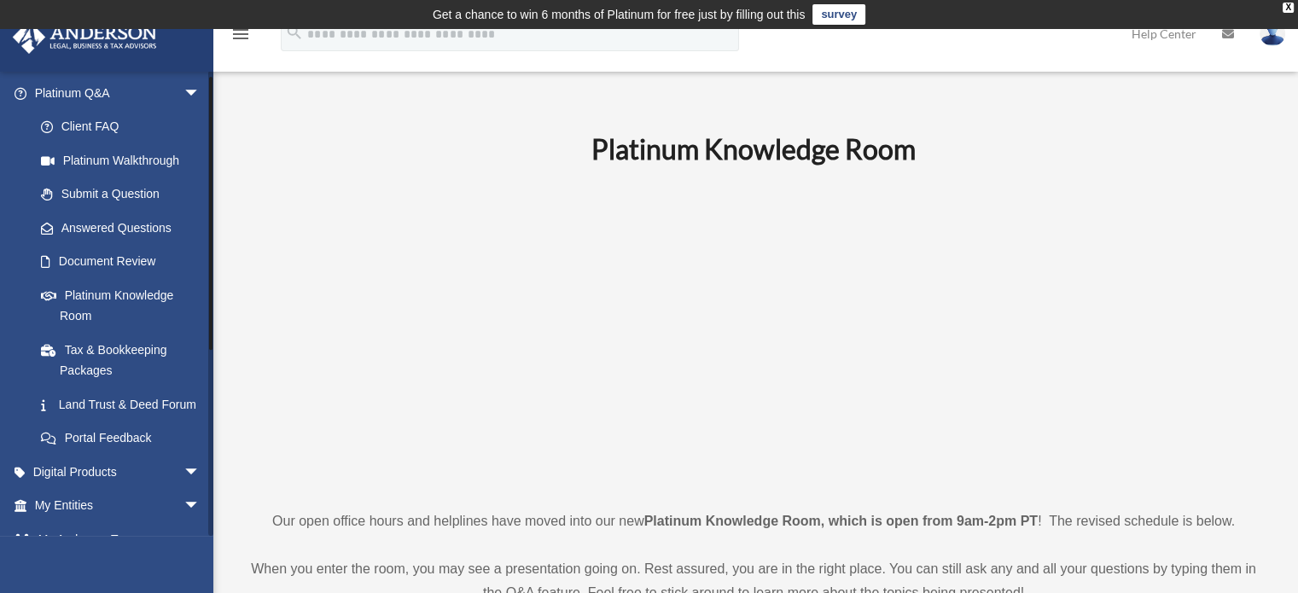
scroll to position [314, 0]
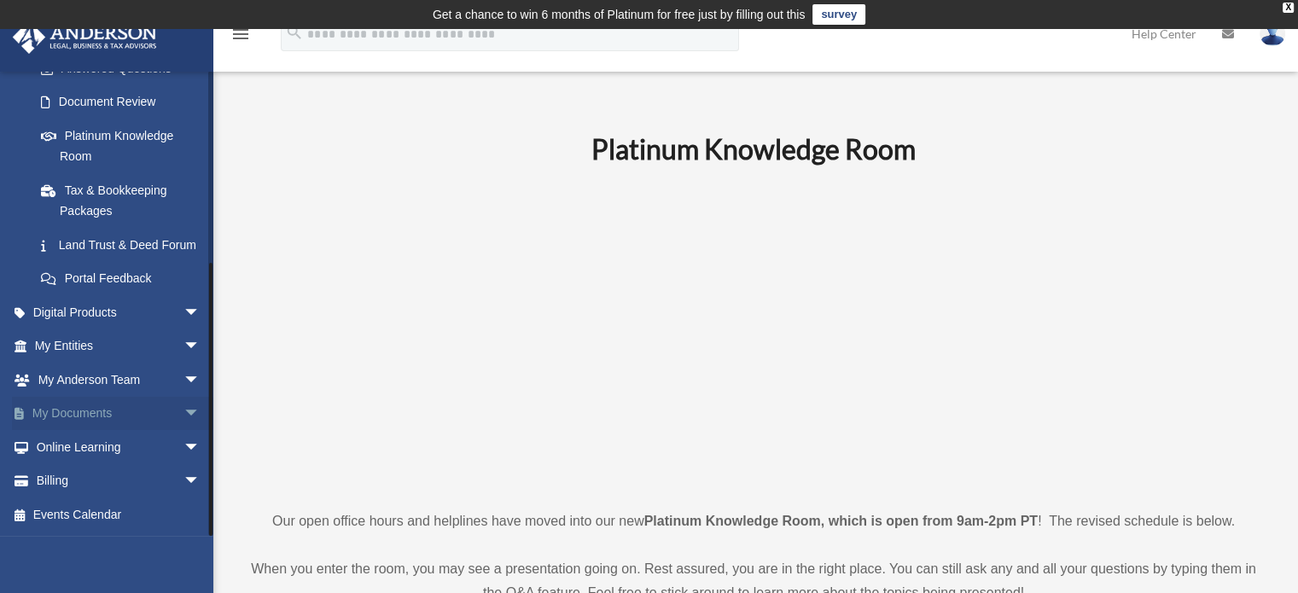
click at [119, 414] on link "My Documents arrow_drop_down" at bounding box center [119, 414] width 214 height 34
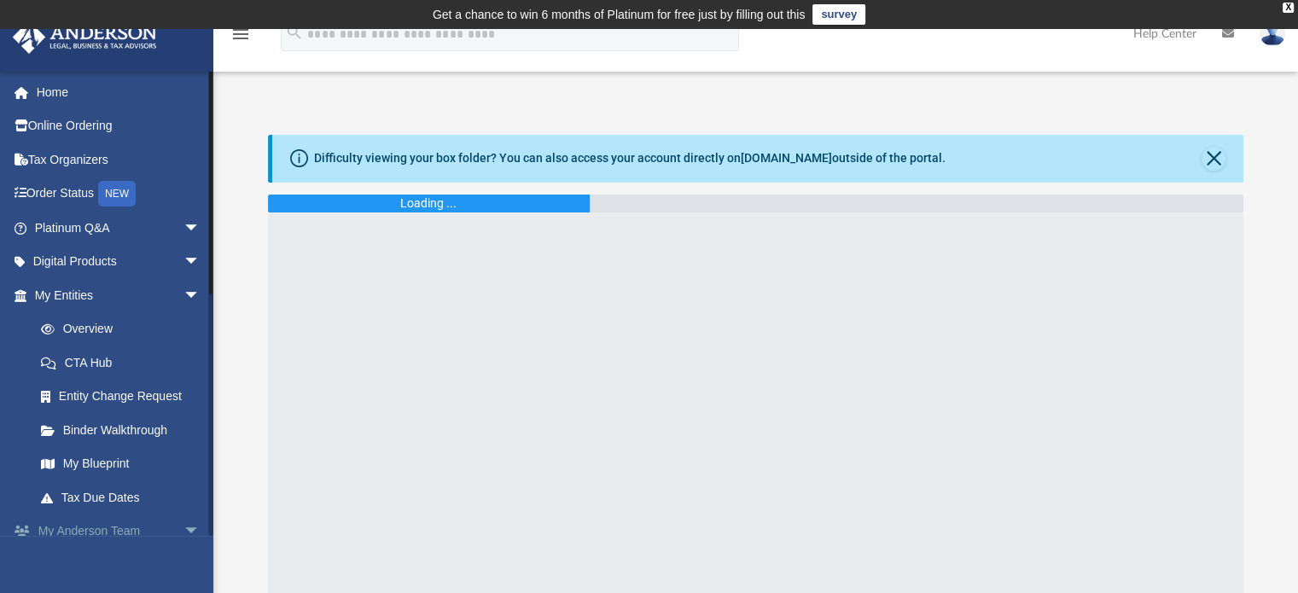
click at [183, 527] on span "arrow_drop_down" at bounding box center [200, 531] width 34 height 35
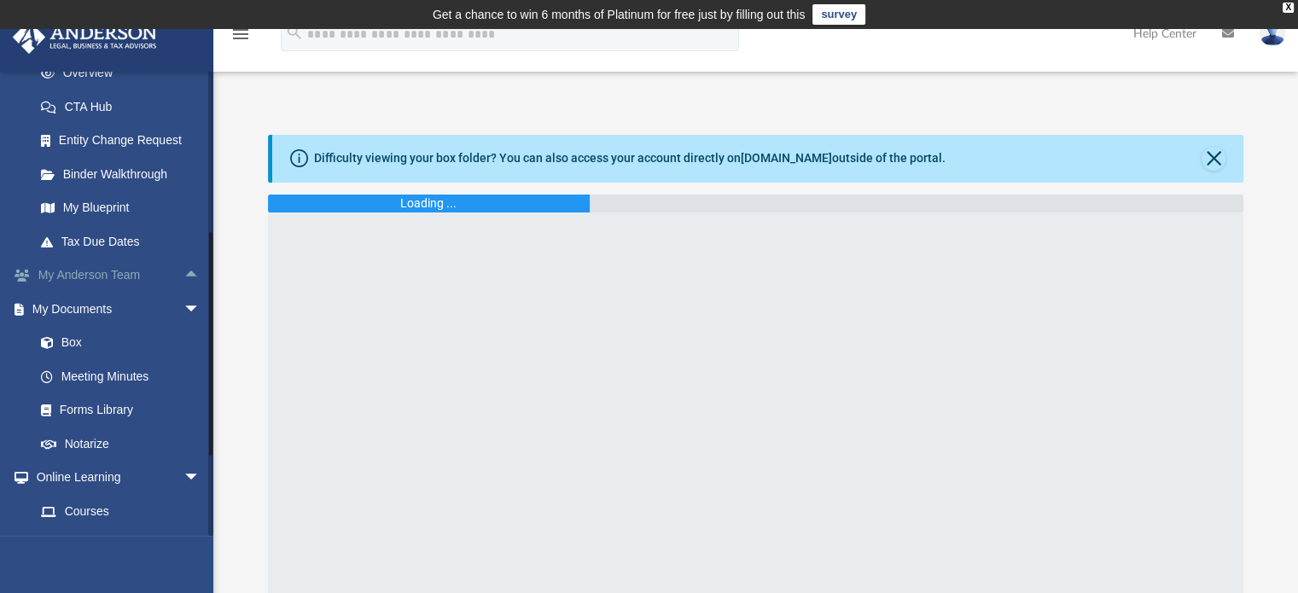
scroll to position [341, 0]
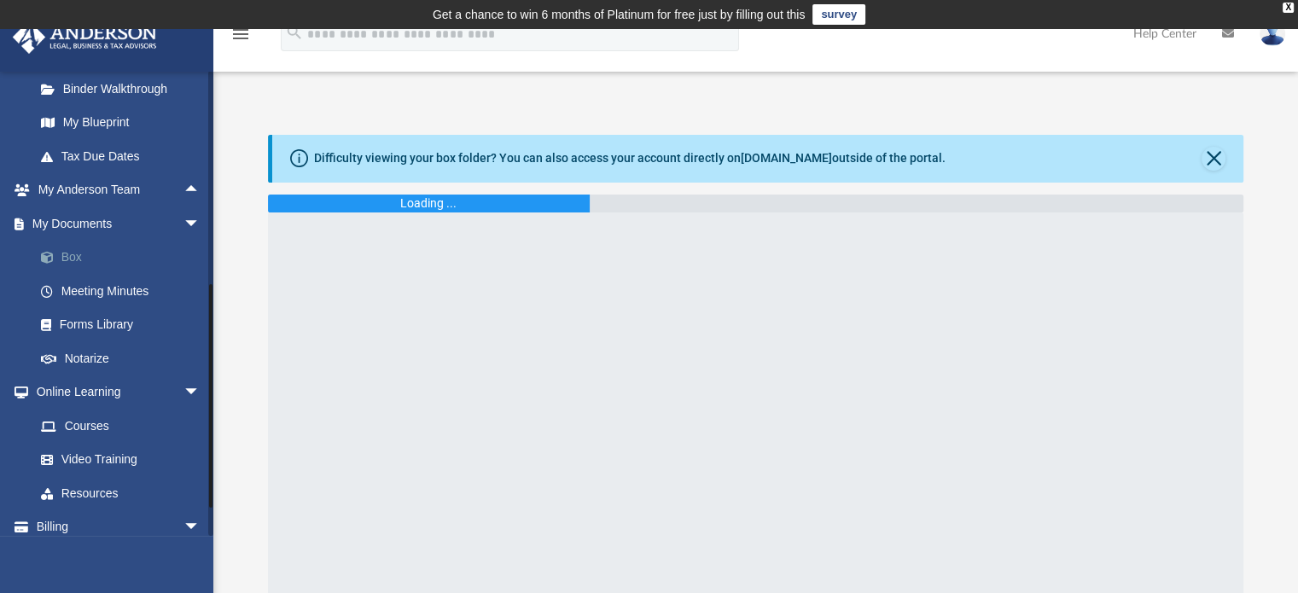
click at [80, 259] on link "Box" at bounding box center [125, 258] width 202 height 34
click at [113, 323] on link "Forms Library" at bounding box center [125, 325] width 202 height 34
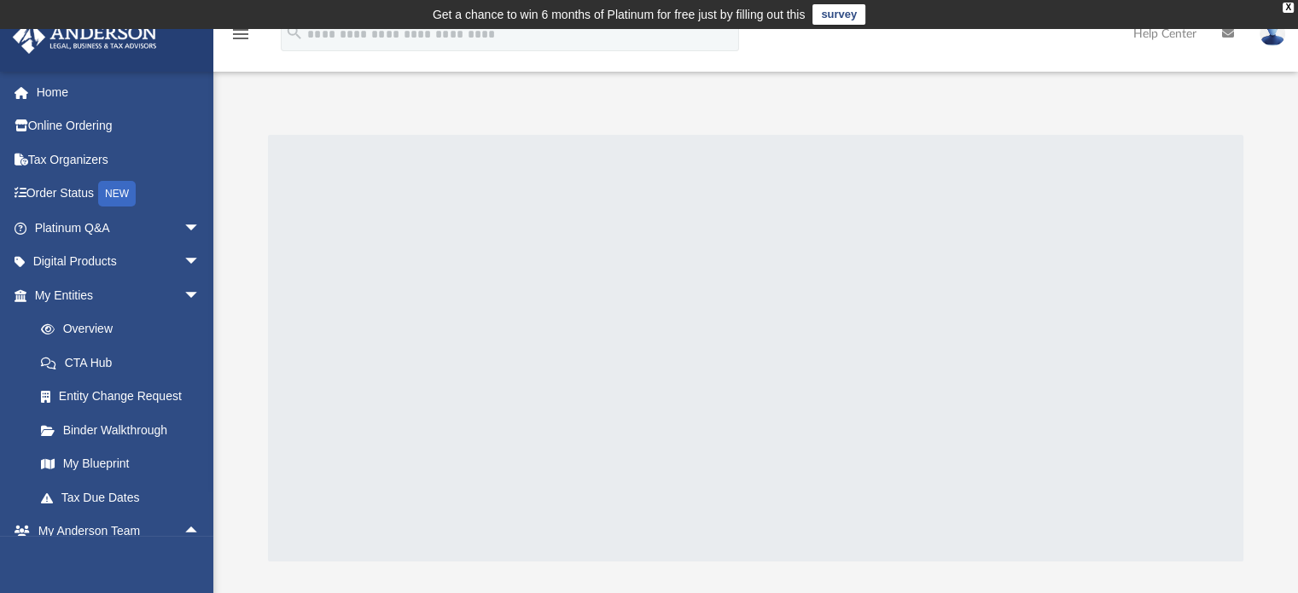
click at [242, 32] on icon "menu" at bounding box center [240, 34] width 20 height 20
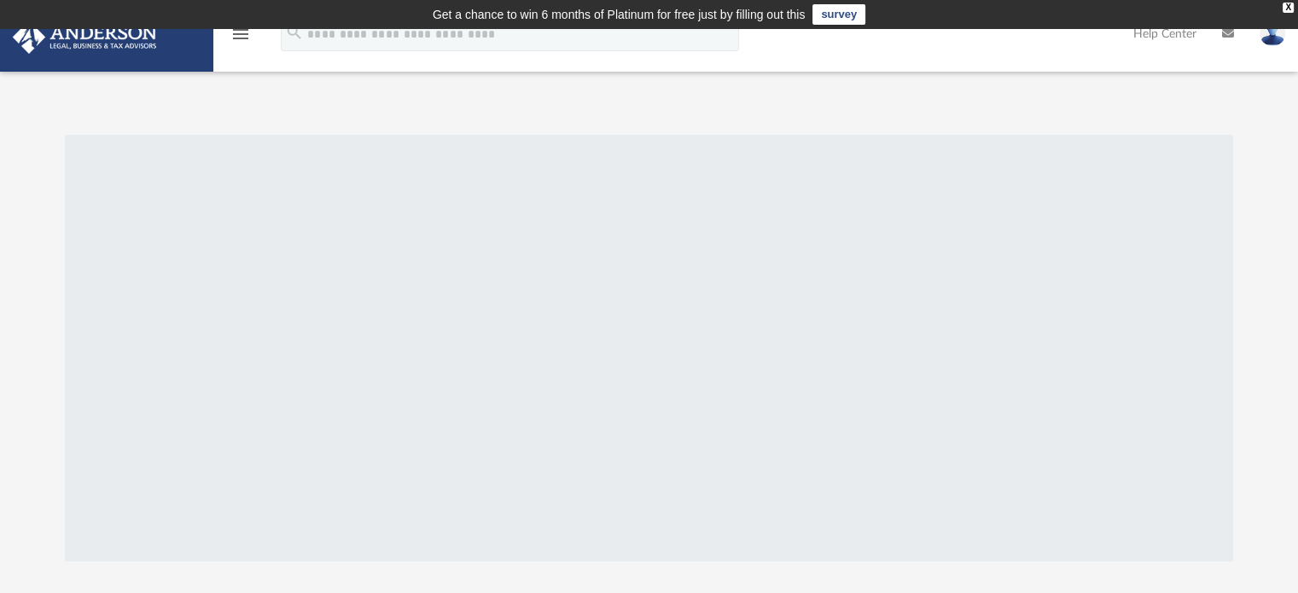
click at [241, 32] on icon "menu" at bounding box center [240, 34] width 20 height 20
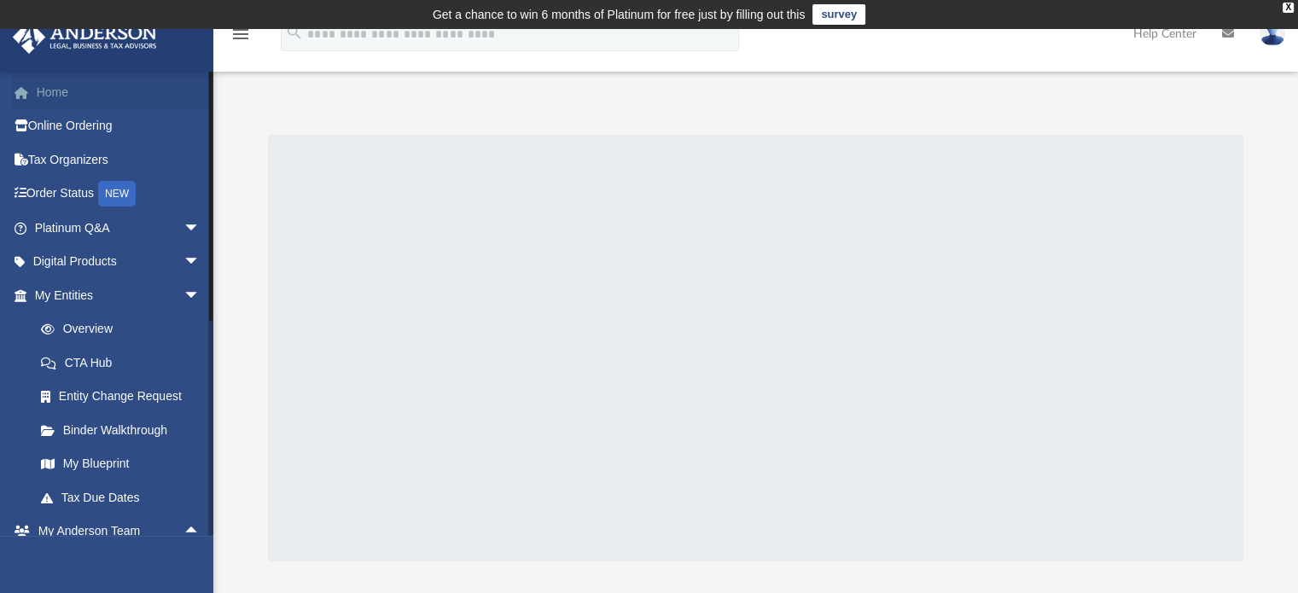
click at [78, 93] on link "Home" at bounding box center [119, 92] width 214 height 34
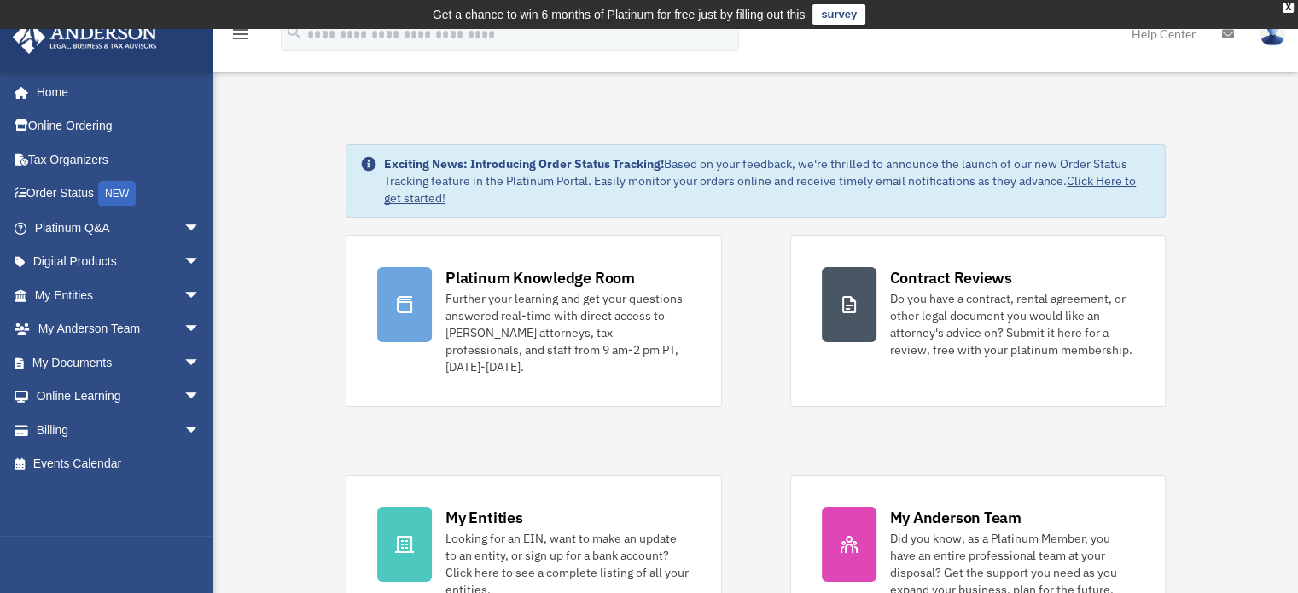
click at [1275, 38] on img at bounding box center [1272, 33] width 26 height 25
click at [1155, 32] on link "Help Center" at bounding box center [1163, 33] width 90 height 67
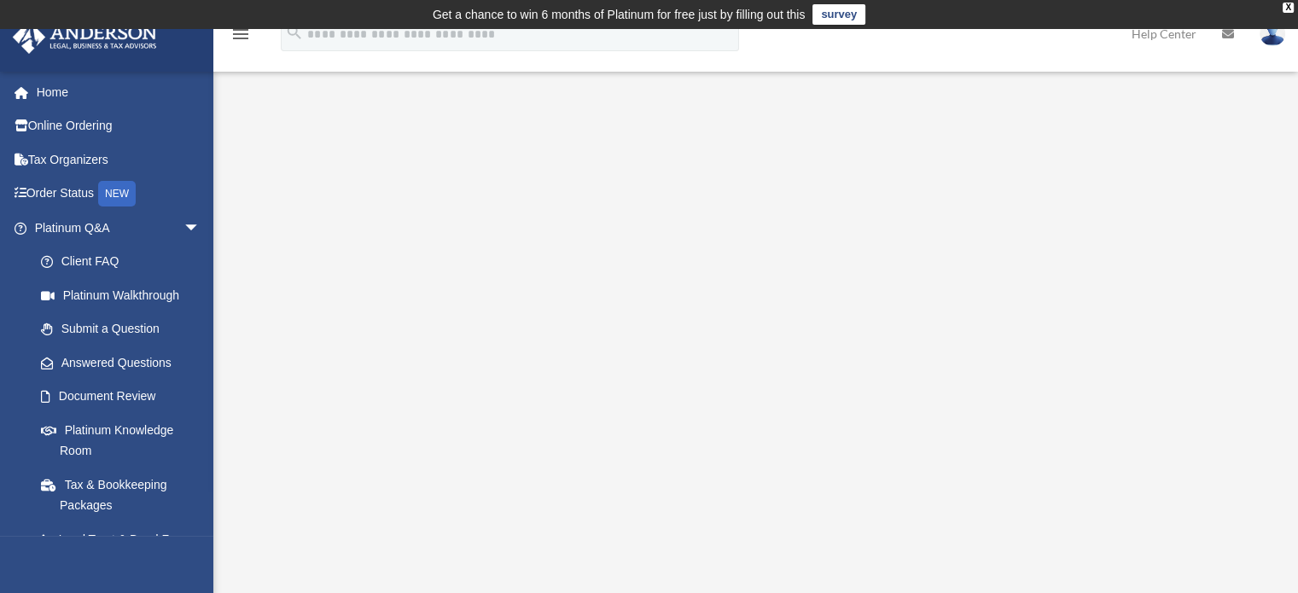
click at [1162, 35] on link "Help Center" at bounding box center [1163, 33] width 90 height 67
